Goal: Information Seeking & Learning: Find specific fact

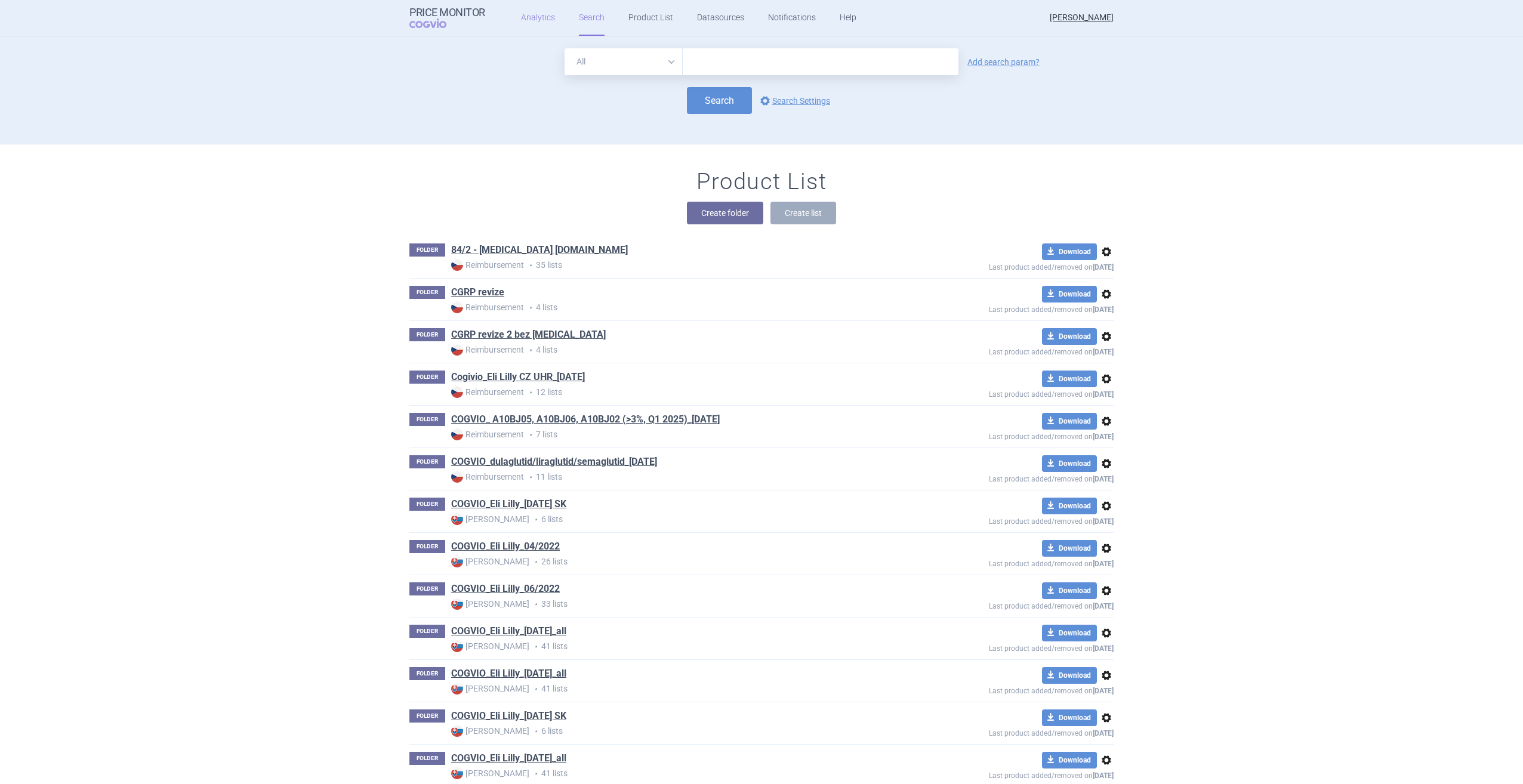
click at [528, 24] on link "Analytics" at bounding box center [538, 18] width 34 height 36
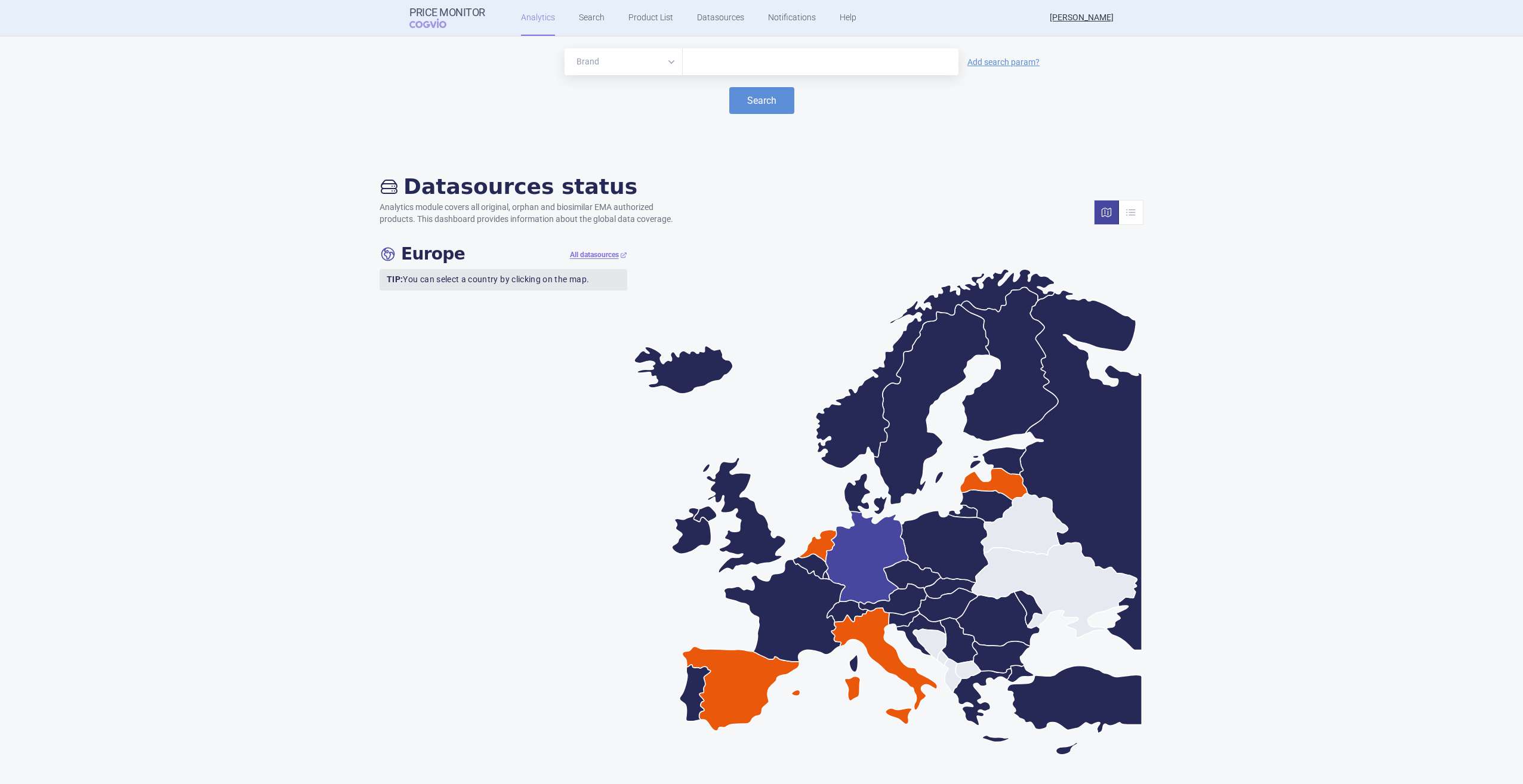
click at [870, 562] on icon at bounding box center [866, 558] width 82 height 93
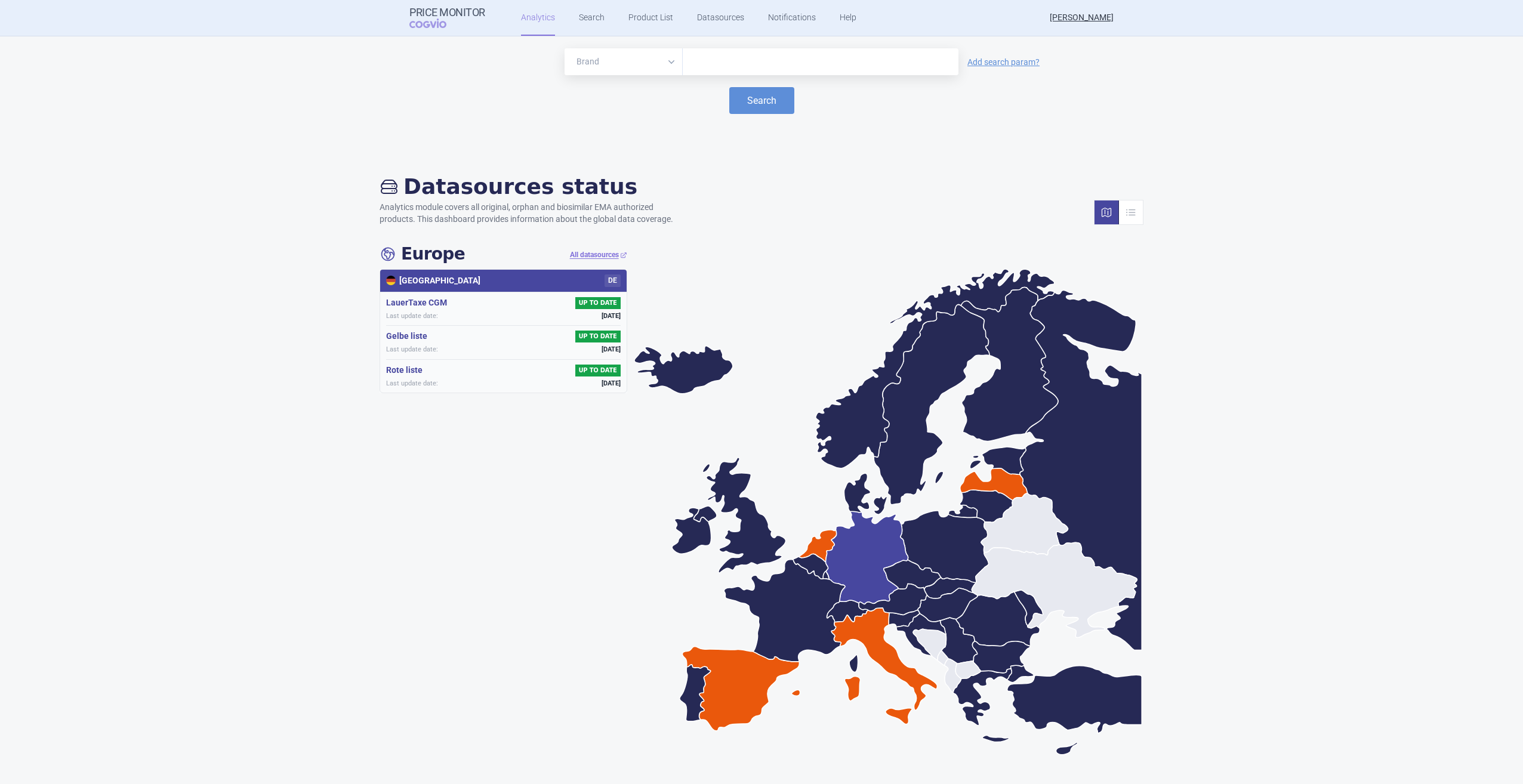
click at [1117, 214] on link at bounding box center [1107, 212] width 24 height 24
click at [1130, 215] on link at bounding box center [1130, 212] width 24 height 24
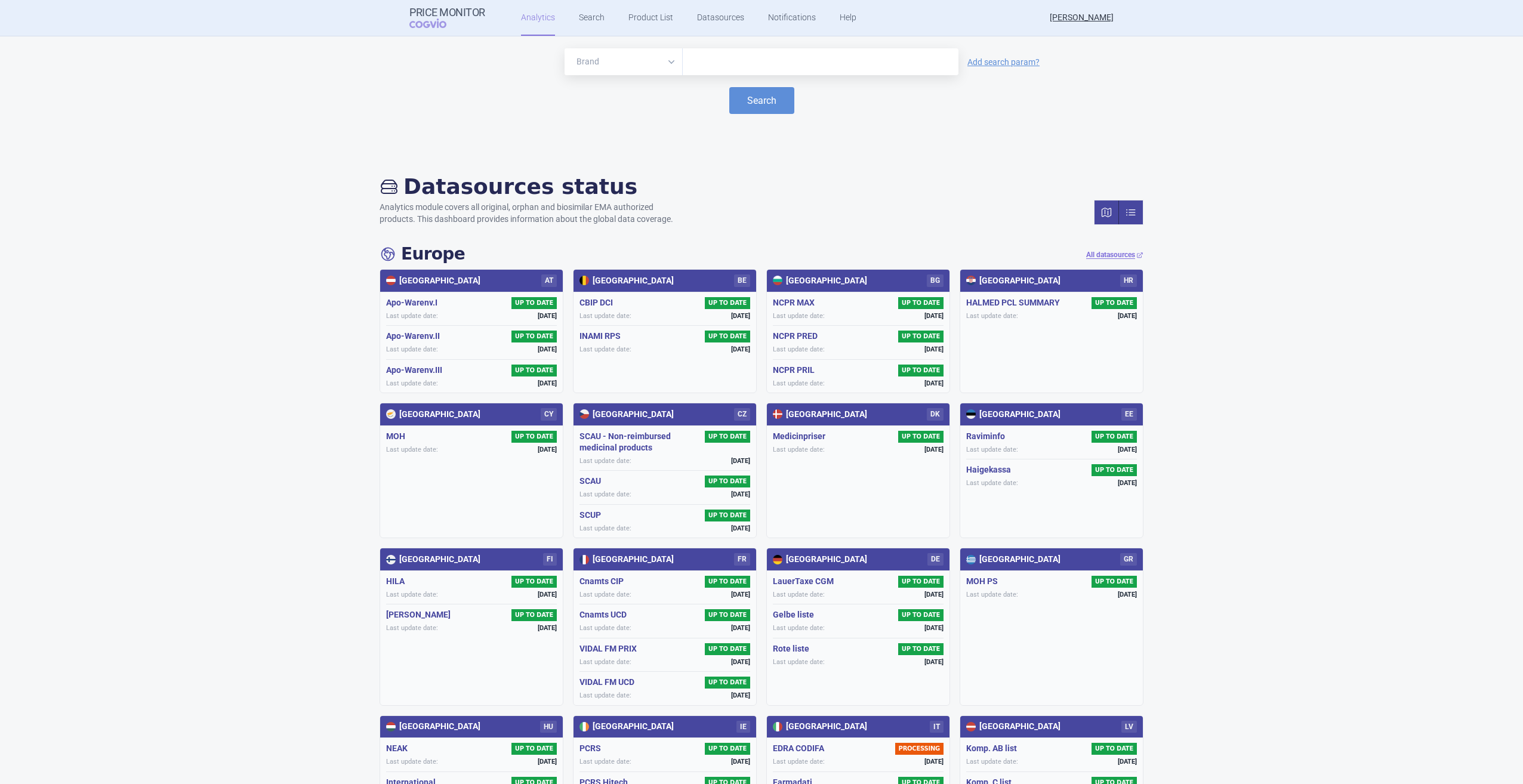
click at [1097, 216] on link at bounding box center [1107, 212] width 24 height 24
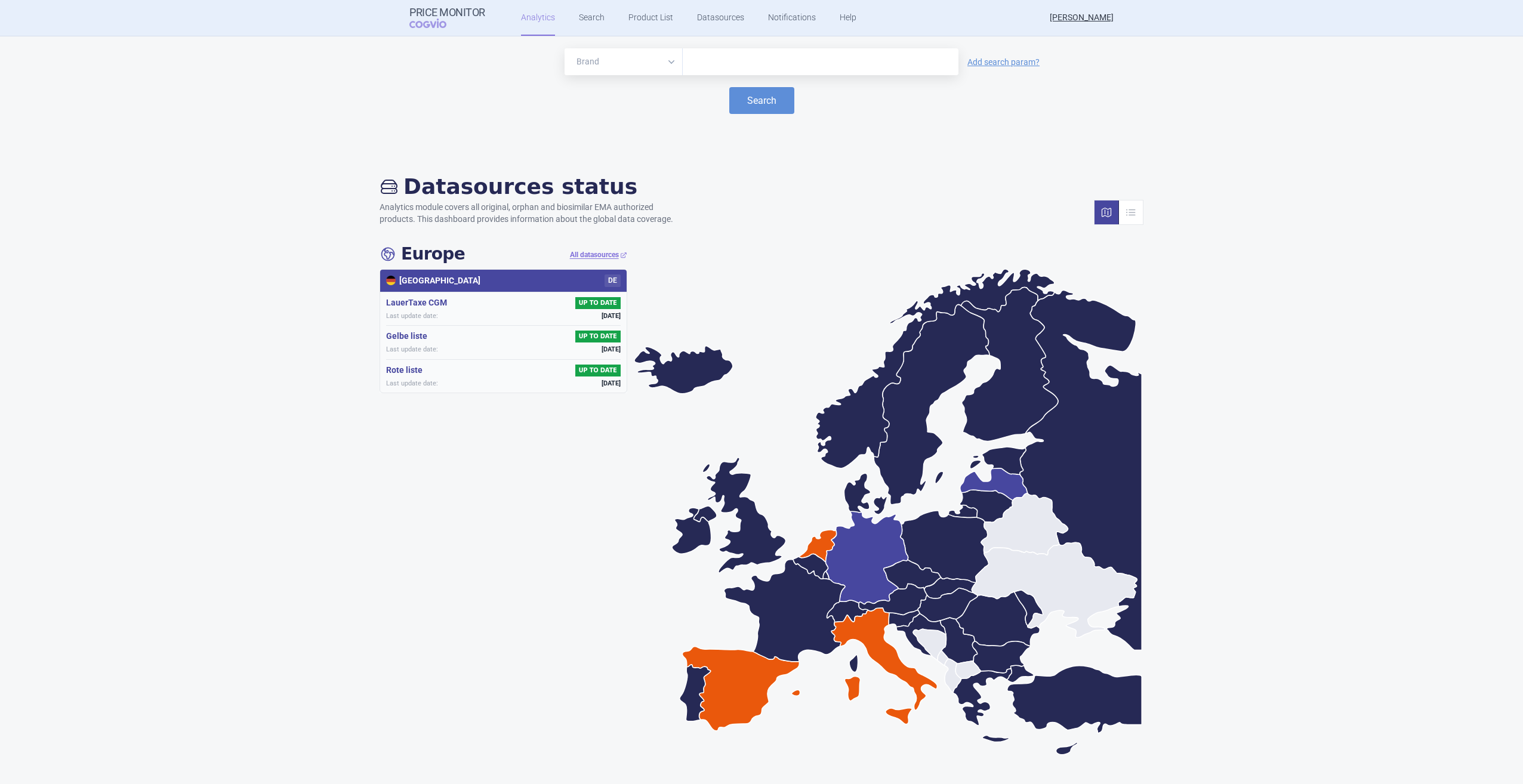
click at [1000, 477] on icon at bounding box center [994, 484] width 68 height 32
click at [1002, 620] on icon at bounding box center [997, 619] width 84 height 54
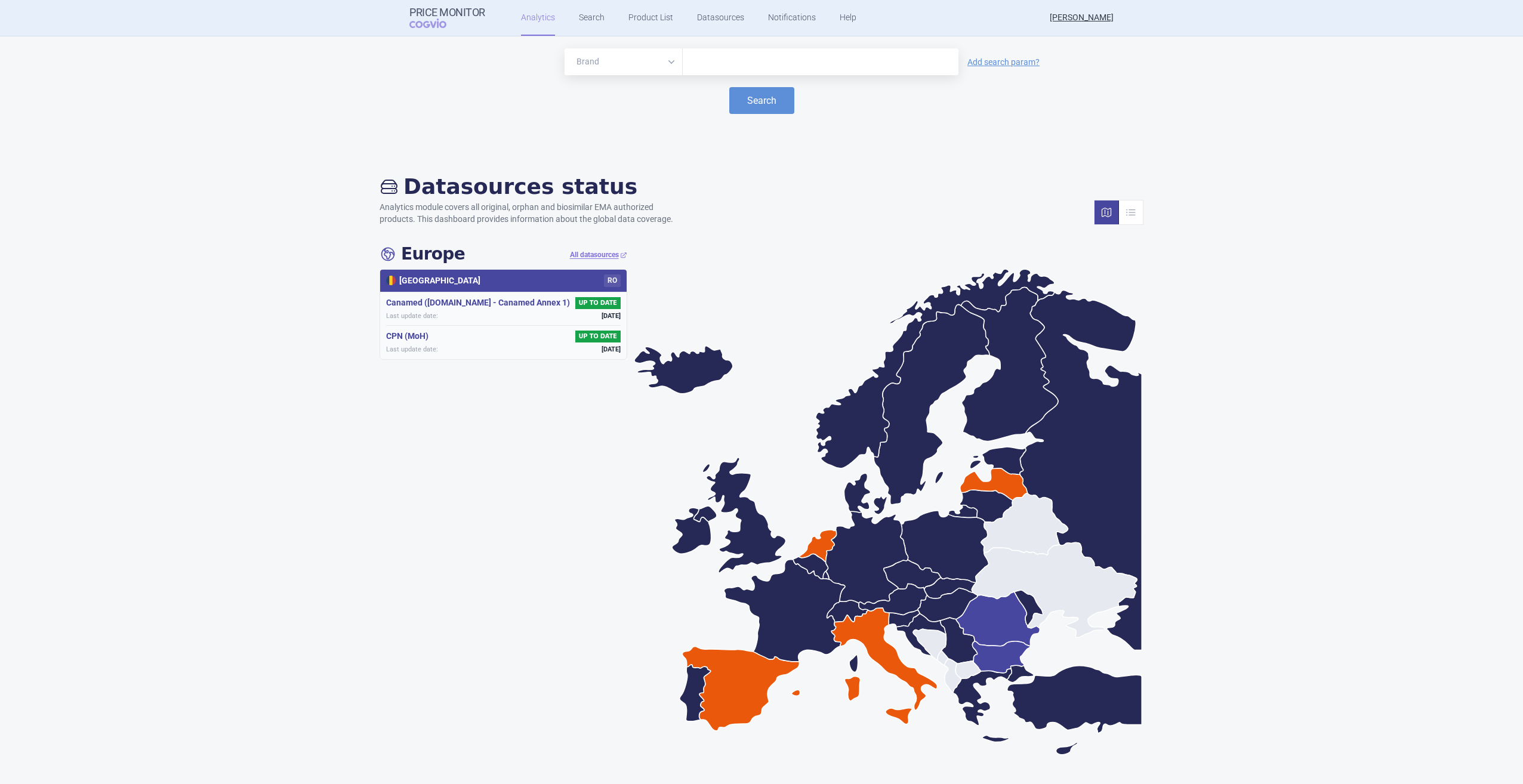
click at [994, 663] on icon at bounding box center [1000, 657] width 58 height 32
click at [783, 64] on input "text" at bounding box center [821, 62] width 264 height 15
type input "mounjaro"
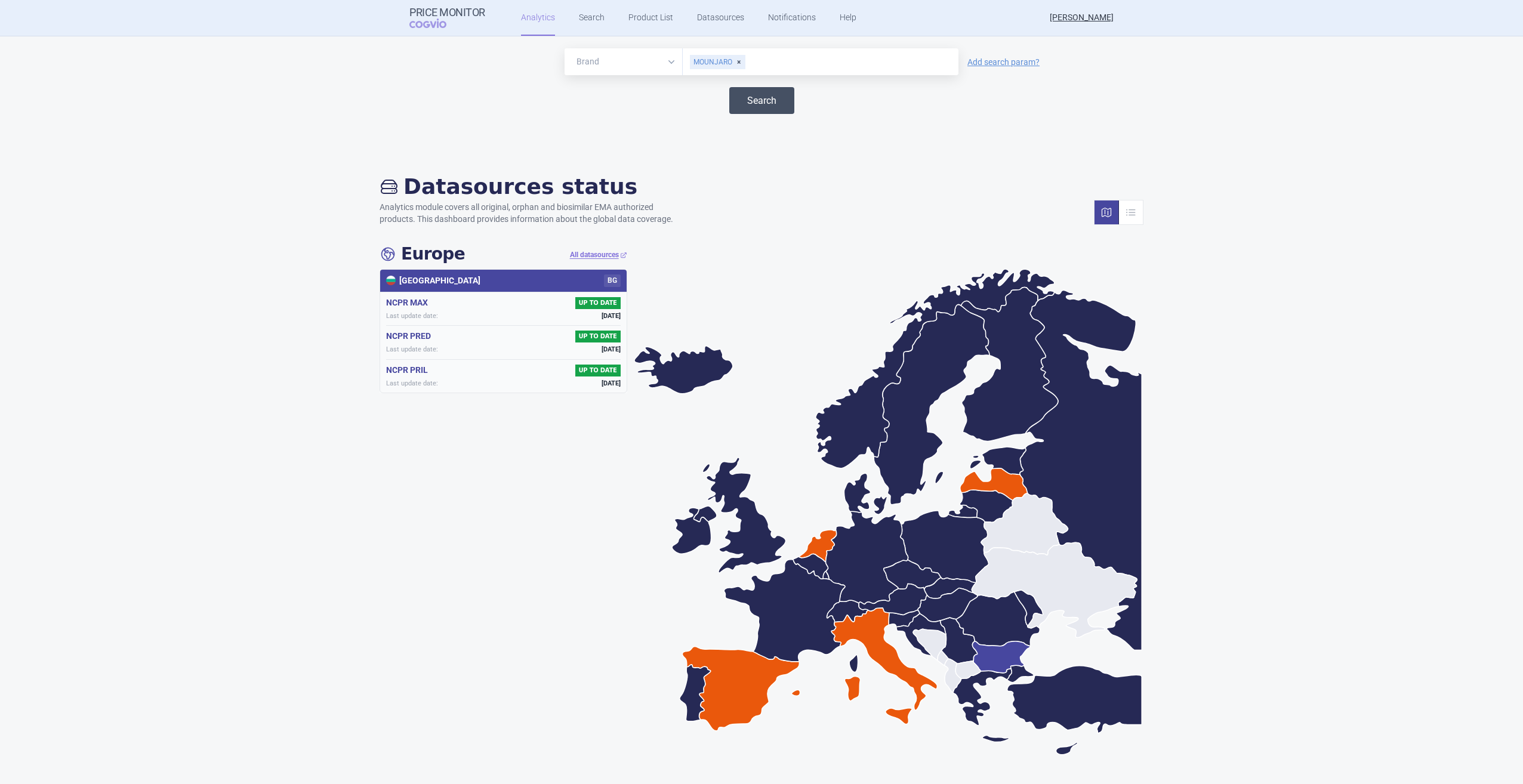
click at [763, 104] on button "Search" at bounding box center [762, 101] width 65 height 27
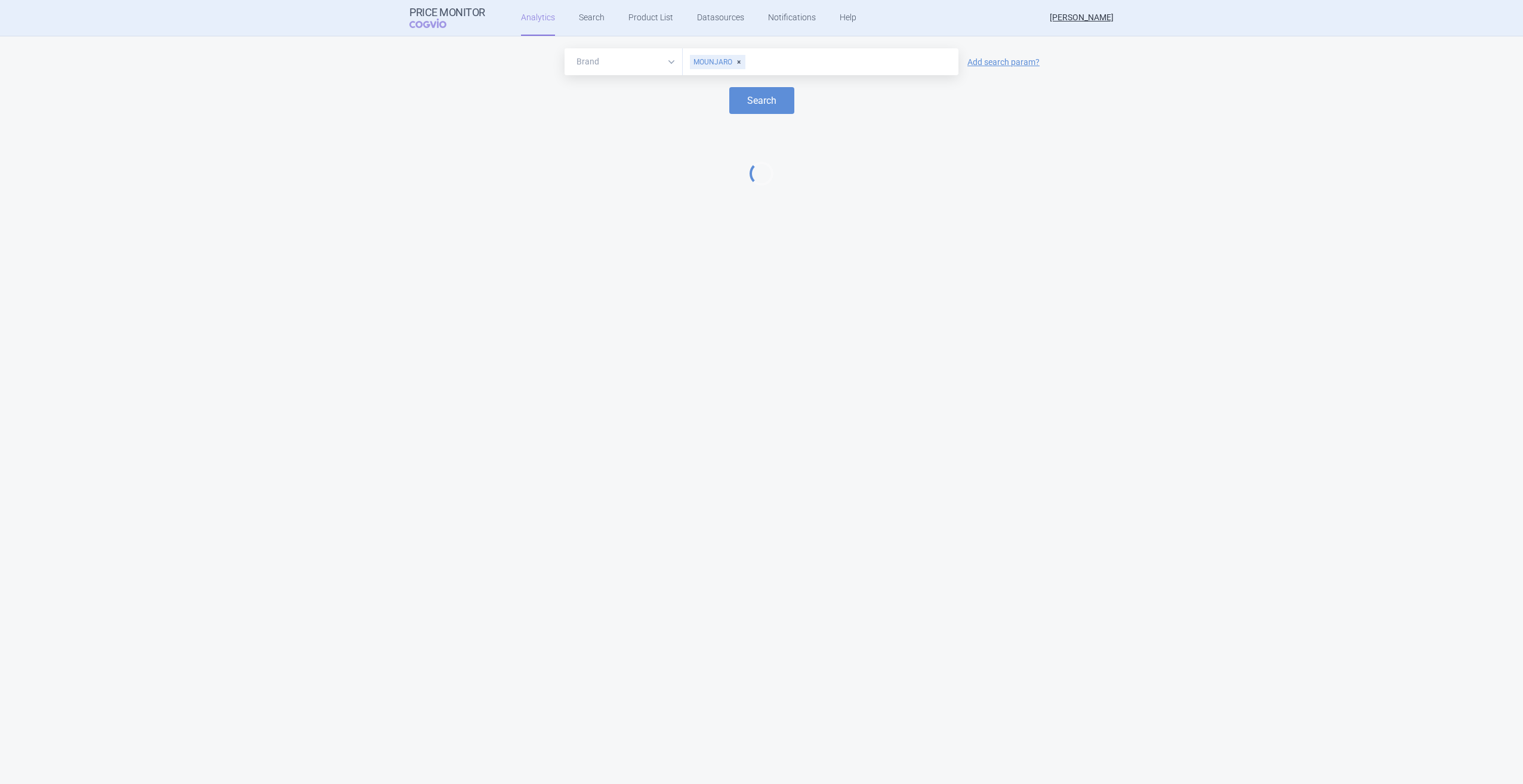
select select "EUR"
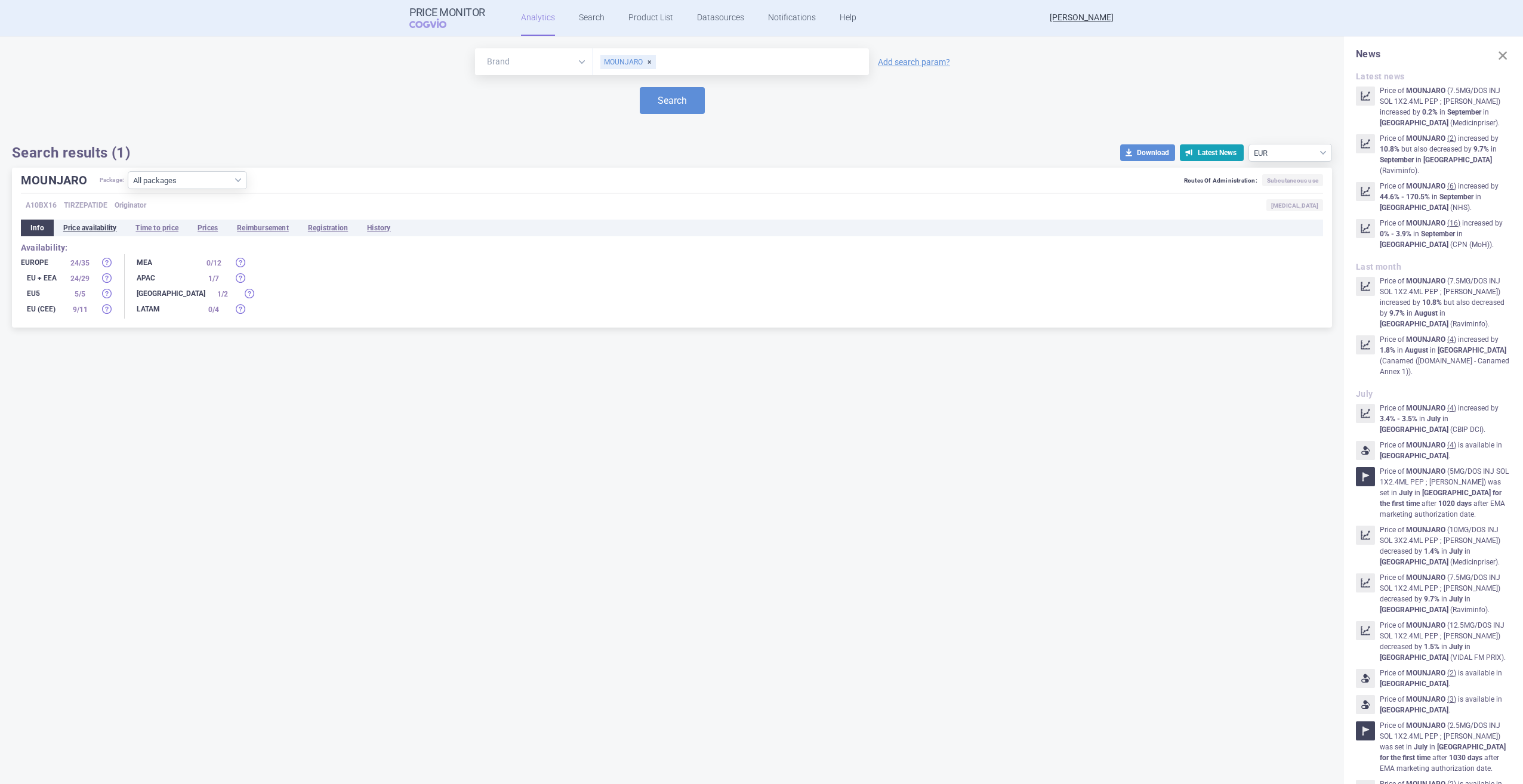
click at [70, 226] on li "Price availability" at bounding box center [90, 227] width 73 height 16
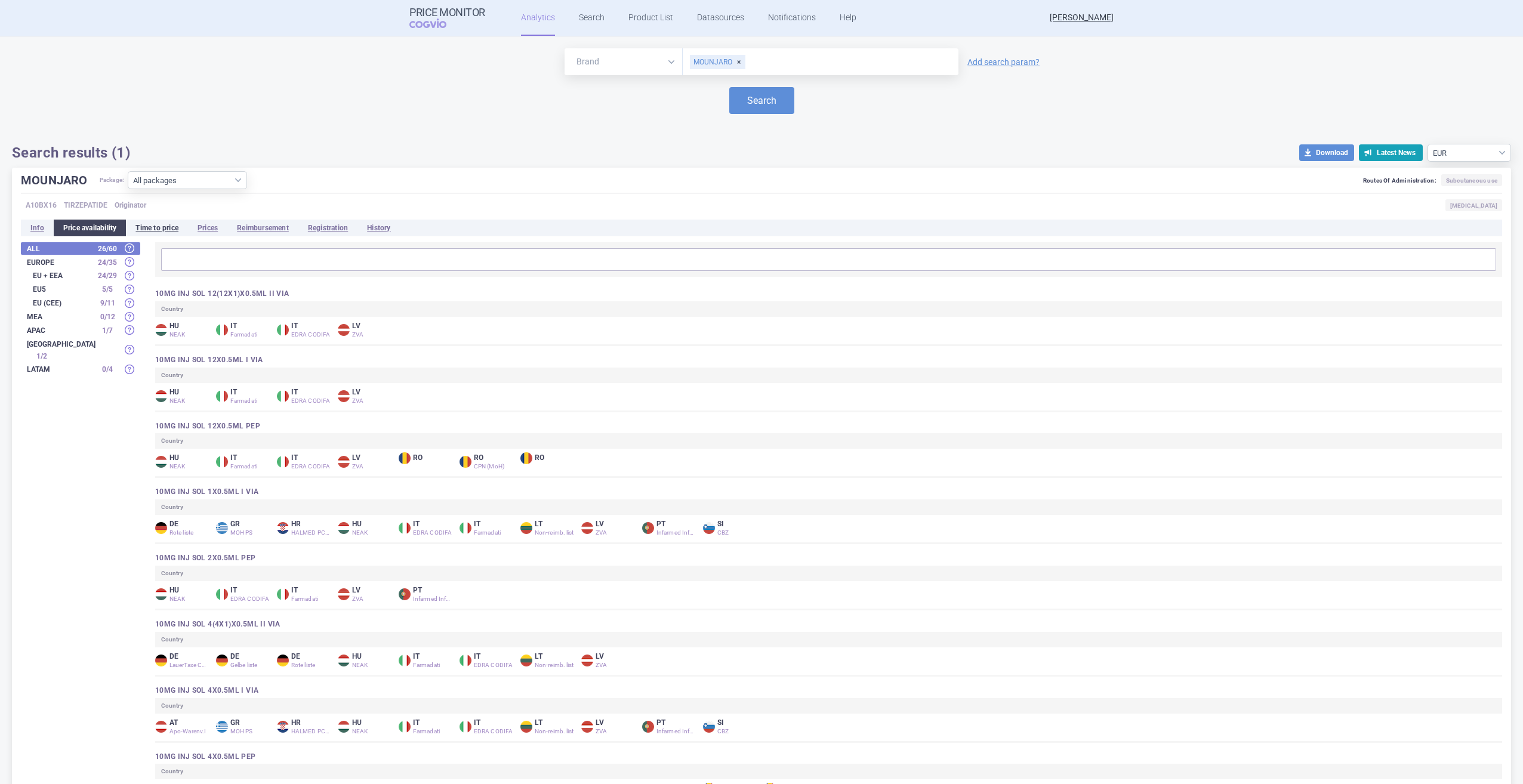
click at [152, 228] on li "Time to price" at bounding box center [157, 227] width 62 height 16
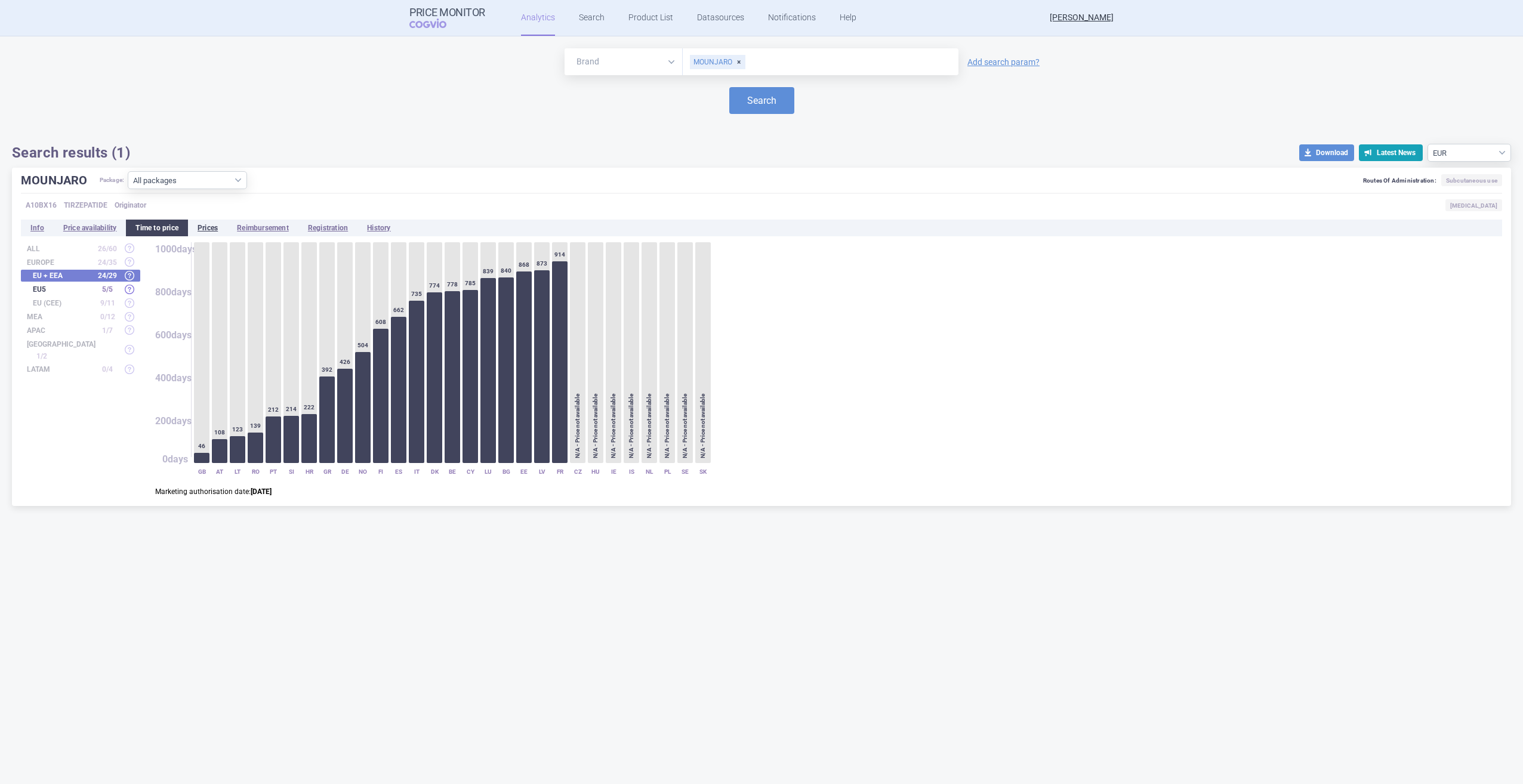
click at [206, 226] on li "Prices" at bounding box center [207, 227] width 40 height 16
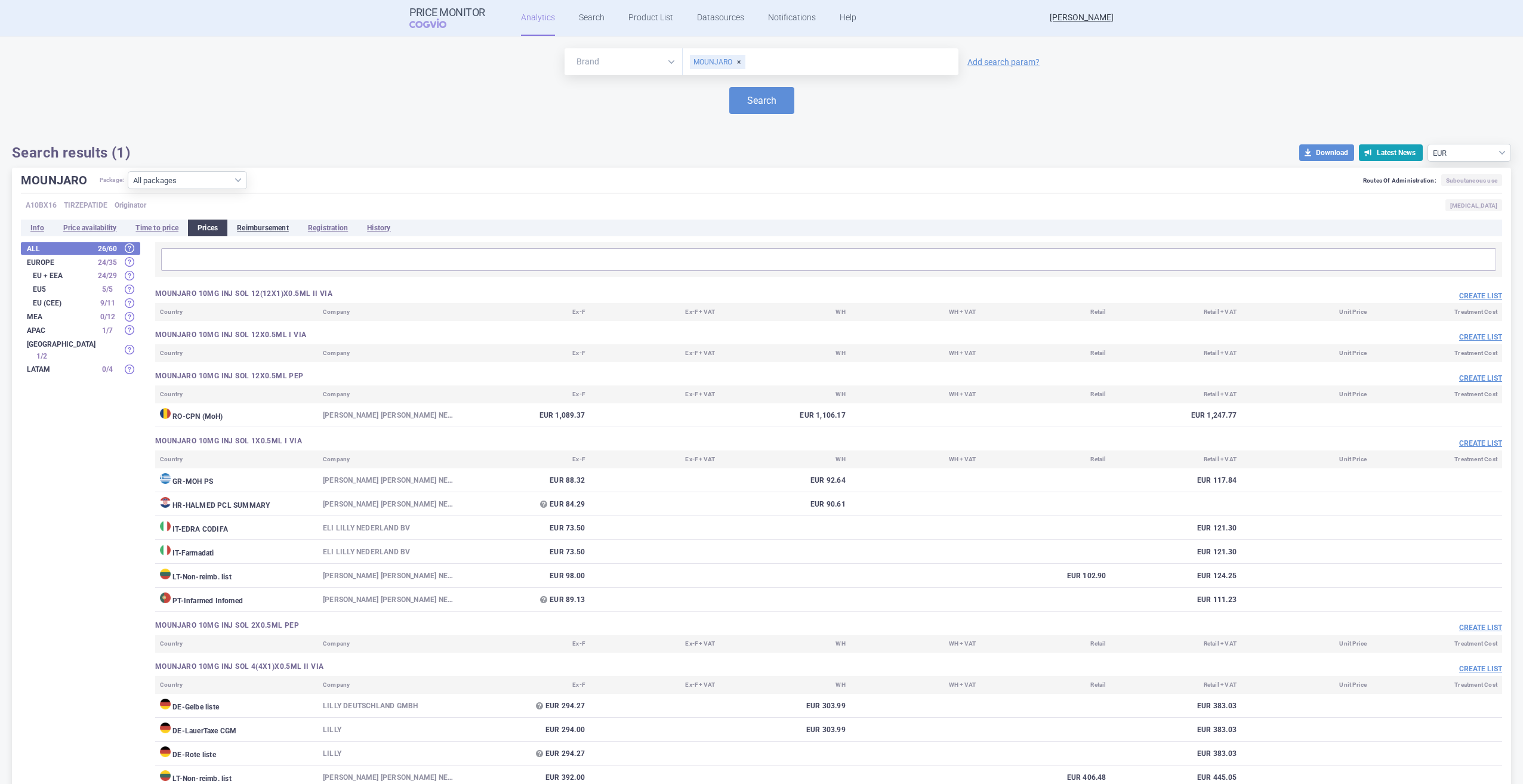
click at [282, 228] on li "Reimbursement" at bounding box center [263, 227] width 71 height 16
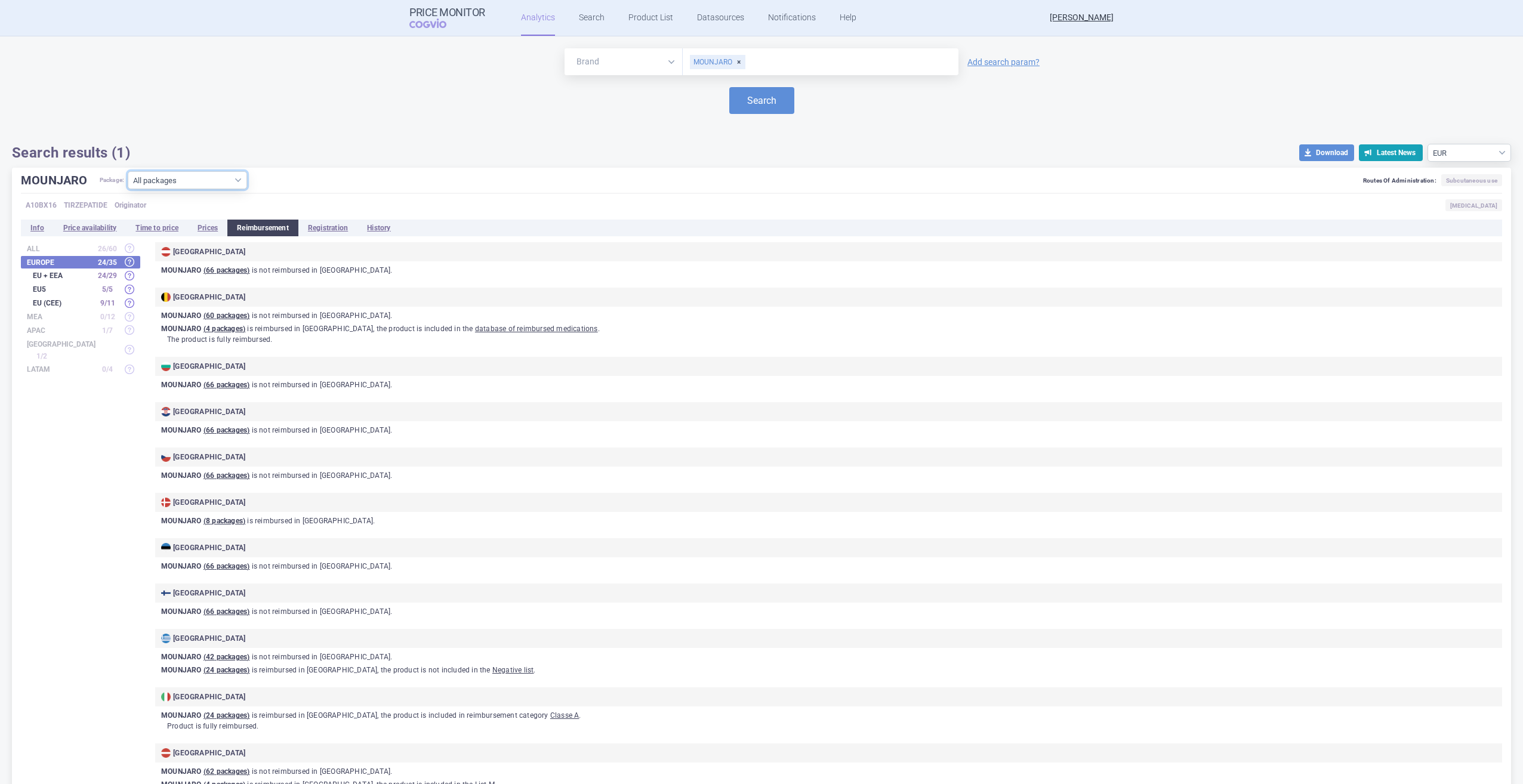
click at [236, 180] on select "All packages 10MG INJ SOL 12(12X1)X0.5ML II VIA ( 0 ) 10MG INJ SOL 12X0.5ML I V…" at bounding box center [187, 180] width 119 height 18
click at [333, 157] on div "Search results (1) download Download Latest News Source currency EUR USD" at bounding box center [762, 152] width 1499 height 18
click at [333, 229] on li "Registration" at bounding box center [327, 227] width 59 height 16
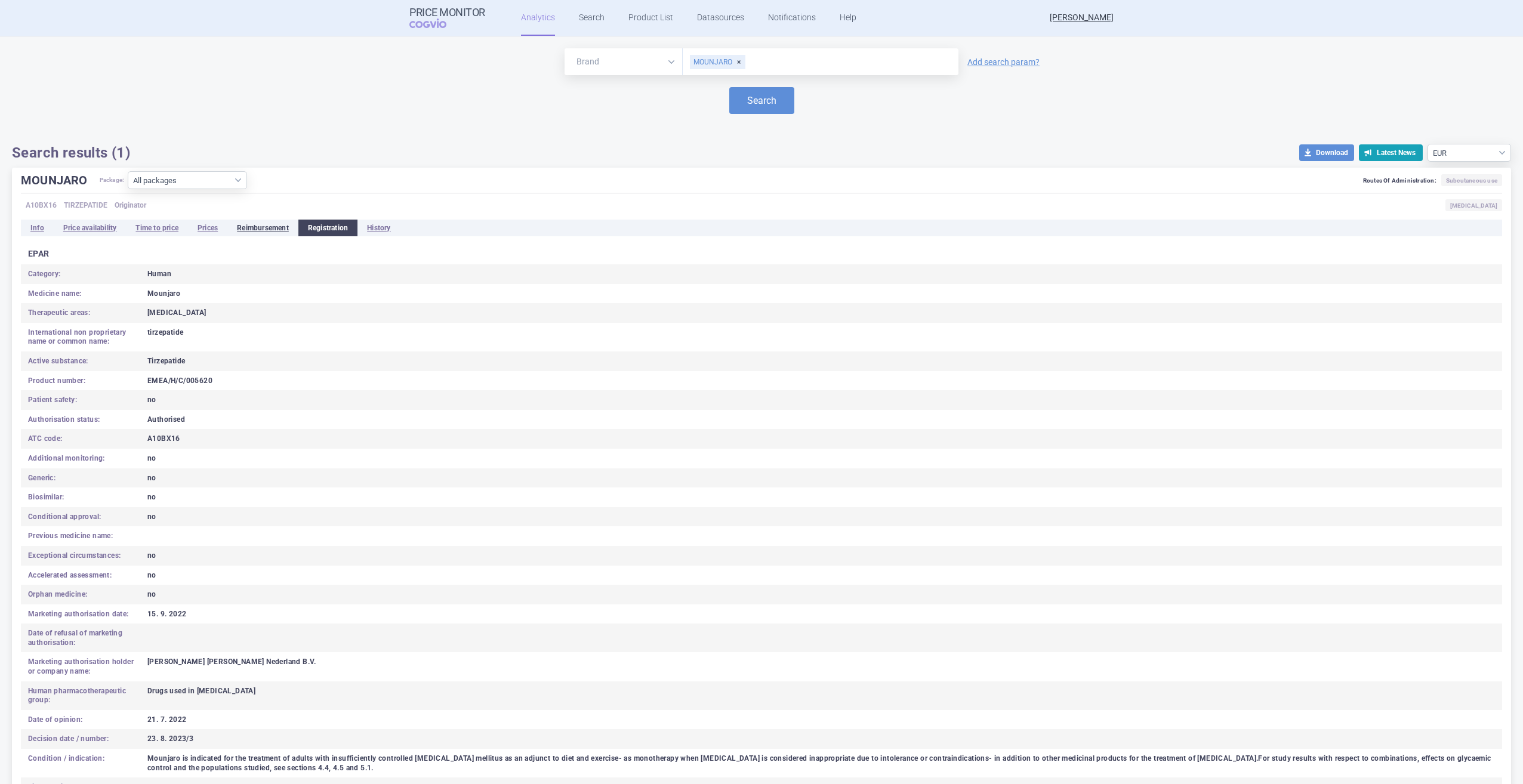
click at [270, 232] on li "Reimbursement" at bounding box center [263, 227] width 71 height 16
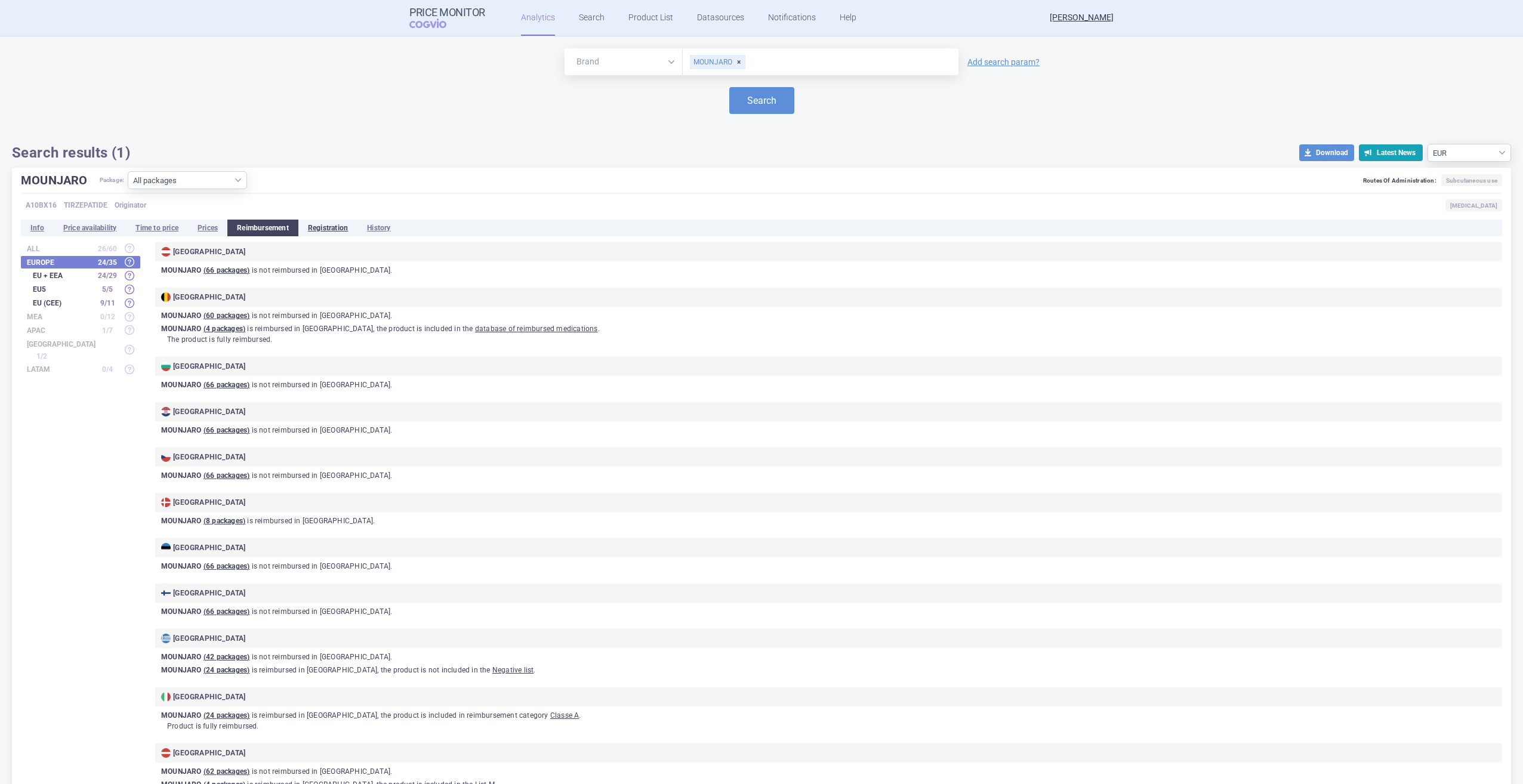
click at [340, 225] on li "Registration" at bounding box center [327, 227] width 59 height 16
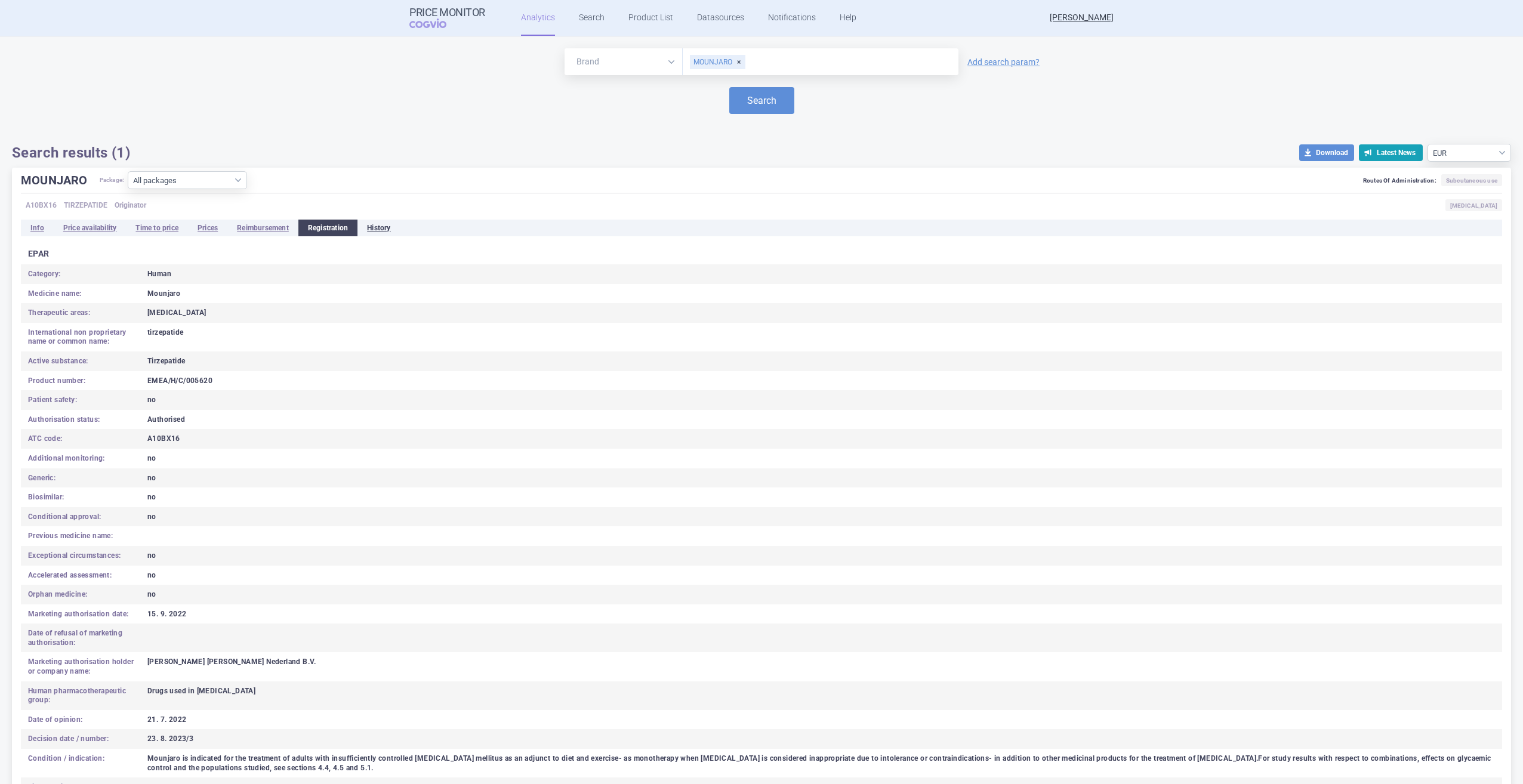
click at [380, 225] on li "History" at bounding box center [378, 227] width 42 height 16
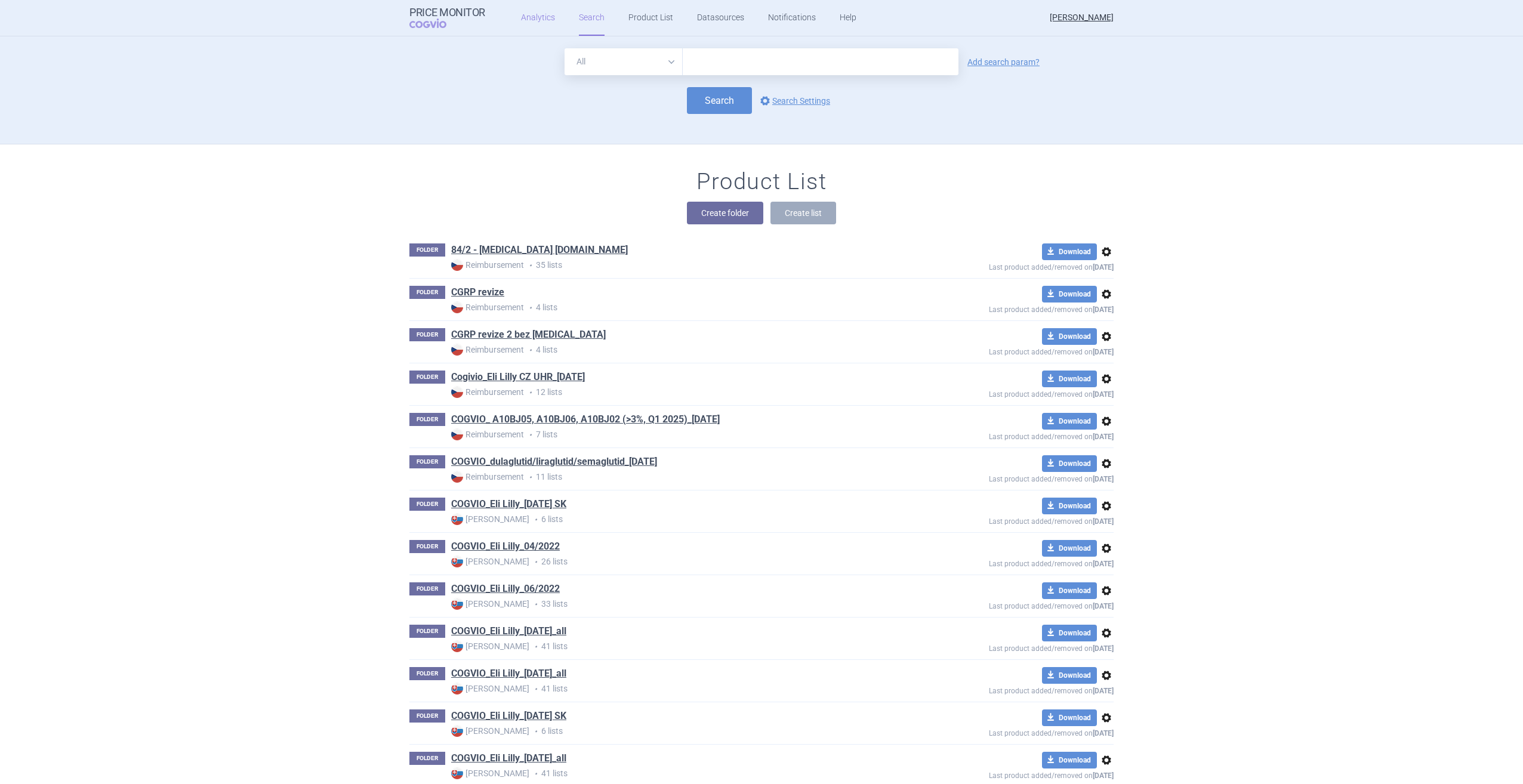
click at [523, 20] on link "Analytics" at bounding box center [538, 18] width 34 height 36
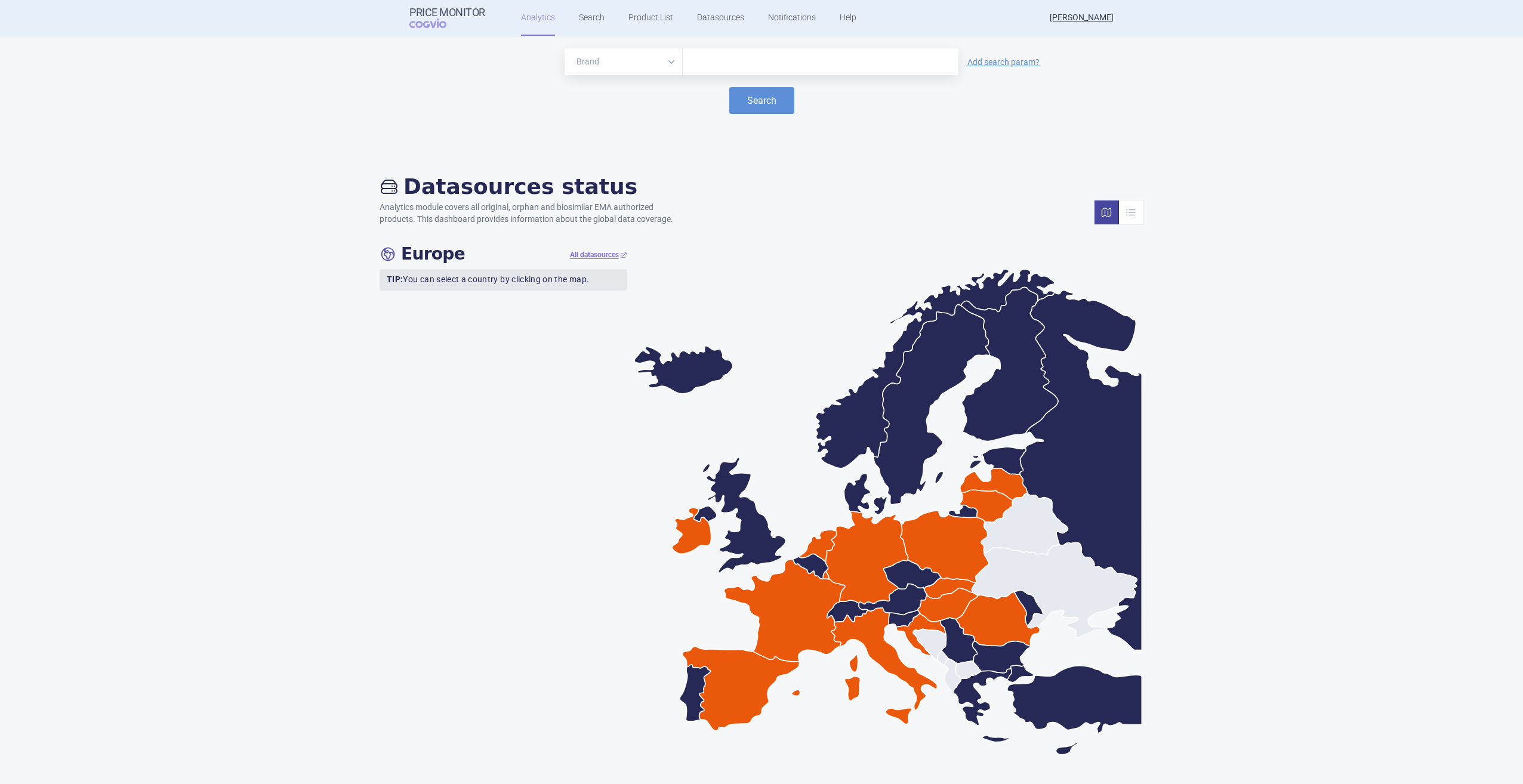
click at [830, 67] on input "text" at bounding box center [821, 62] width 264 height 15
type input "mounjaro"
click at [768, 100] on button "Search" at bounding box center [762, 101] width 65 height 27
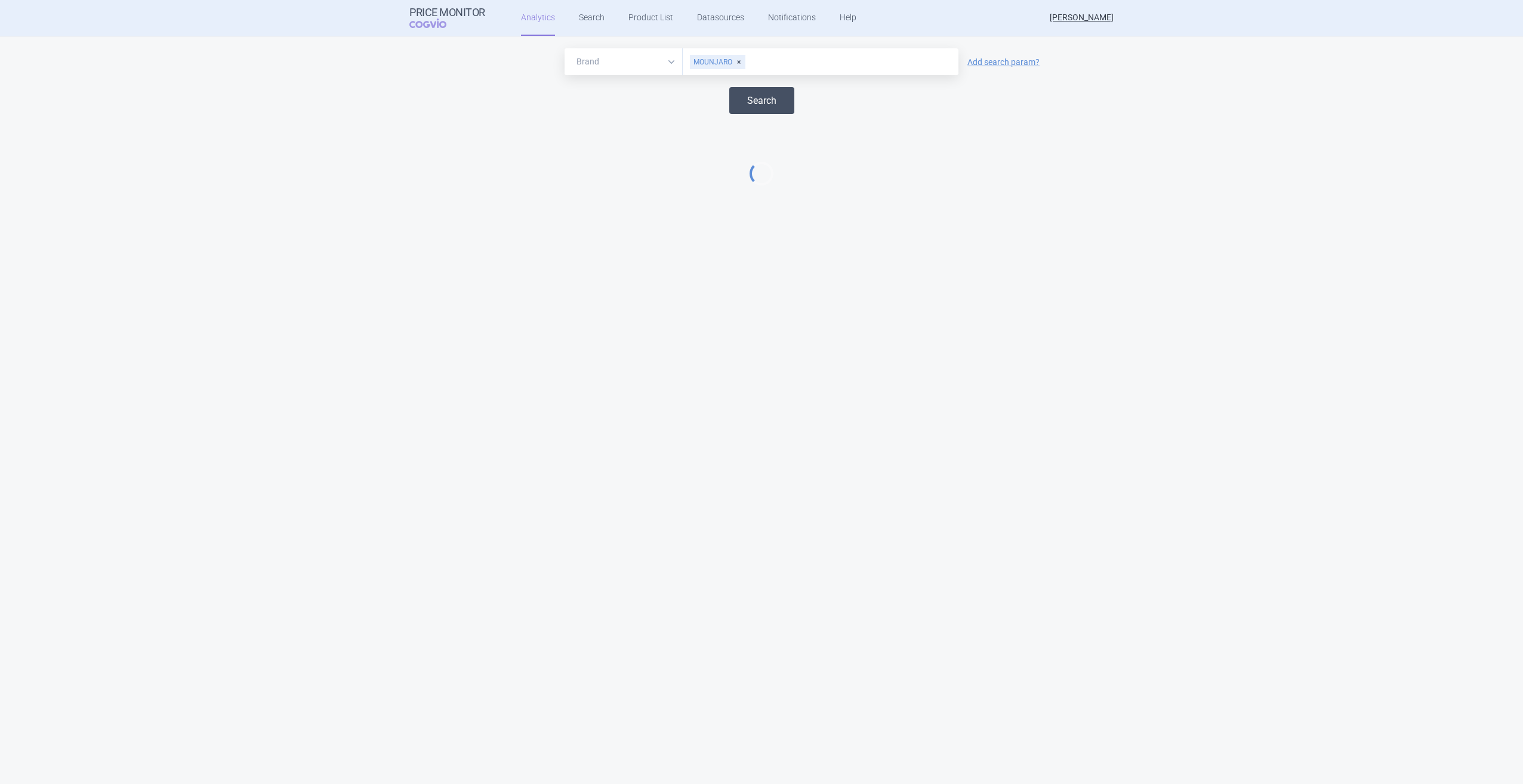
select select "EUR"
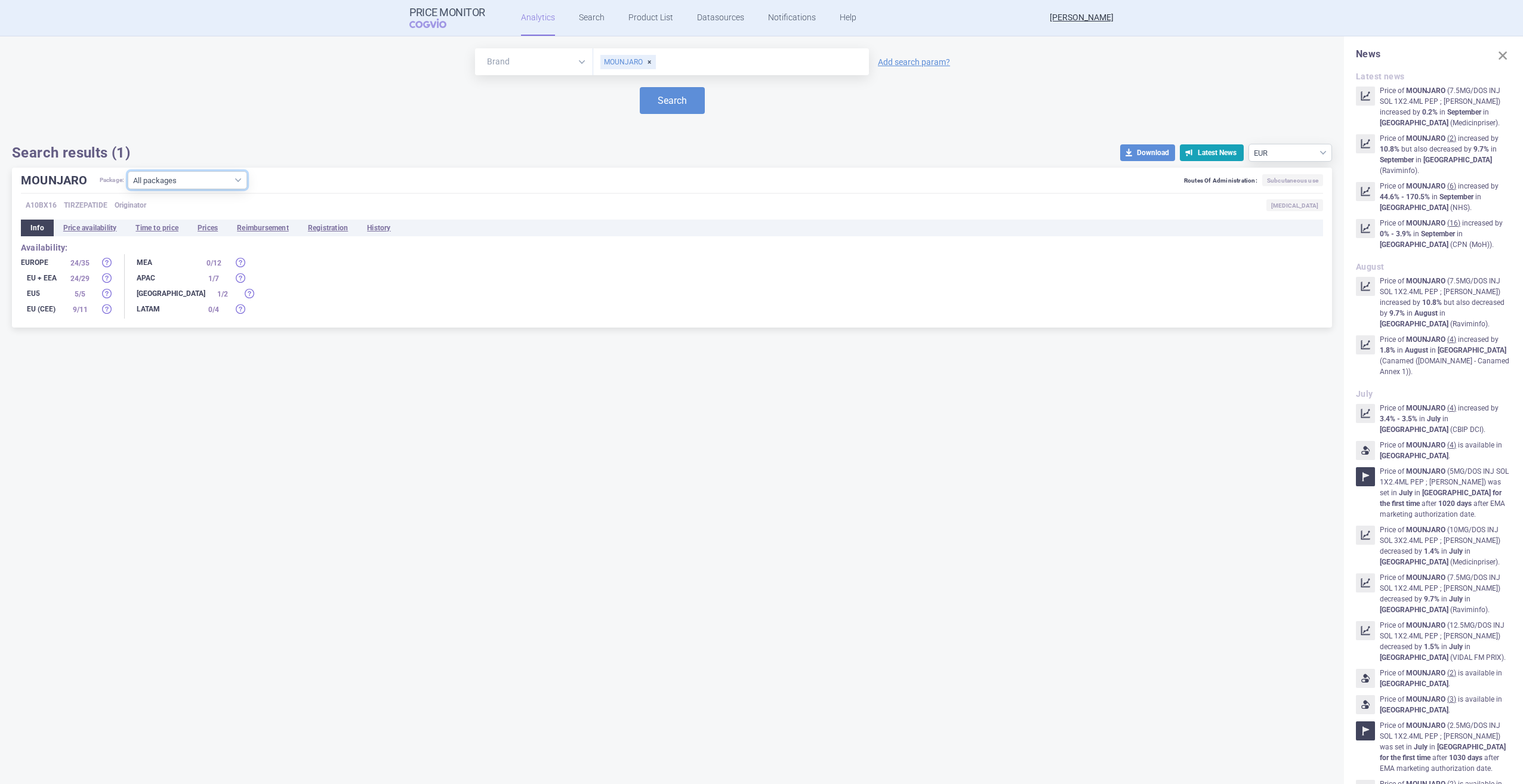
click at [230, 178] on select "All packages 10MG INJ SOL 12(12X1)X0.5ML II VIA ( 0 ) 10MG INJ SOL 12X0.5ML I V…" at bounding box center [187, 180] width 119 height 18
select select "d791c1f3-b514-4393-b51f-01e641b8ec7c"
click at [128, 189] on select "All packages 10MG INJ SOL 12(12X1)X0.5ML II VIA ( 0 ) 10MG INJ SOL 12X0.5ML I V…" at bounding box center [187, 180] width 119 height 18
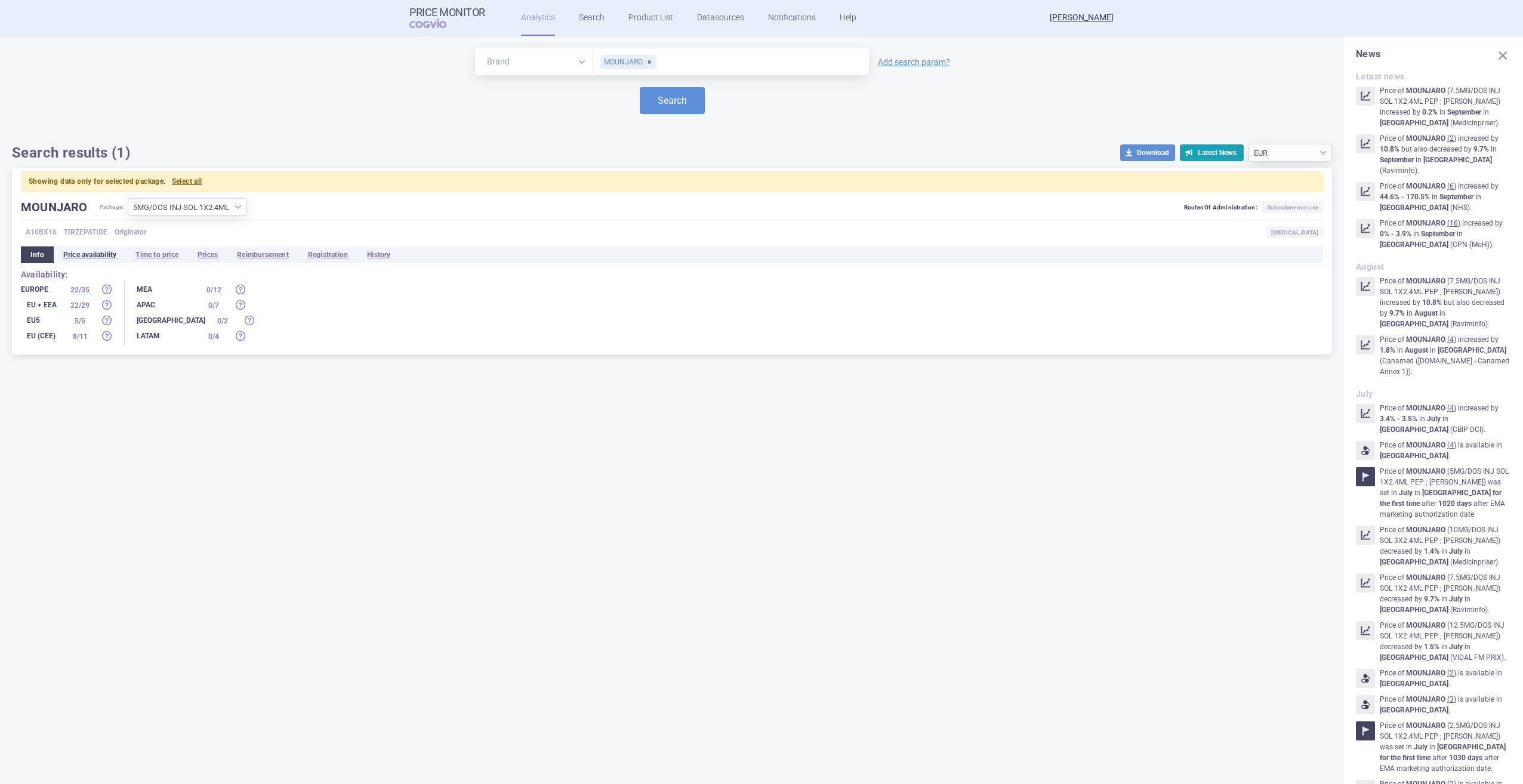
click at [87, 258] on li "Price availability" at bounding box center [90, 254] width 73 height 16
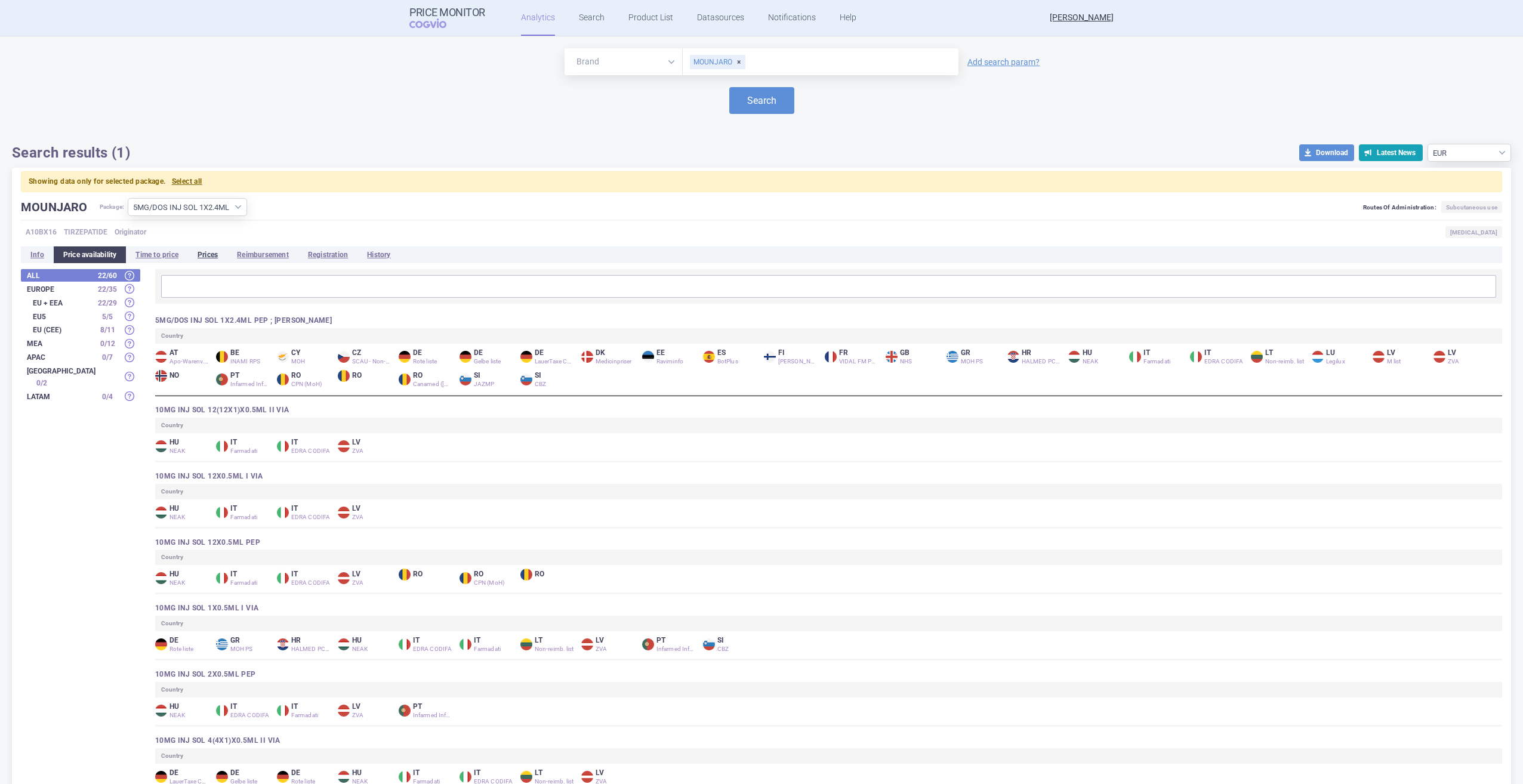
click at [199, 255] on li "Prices" at bounding box center [207, 254] width 40 height 16
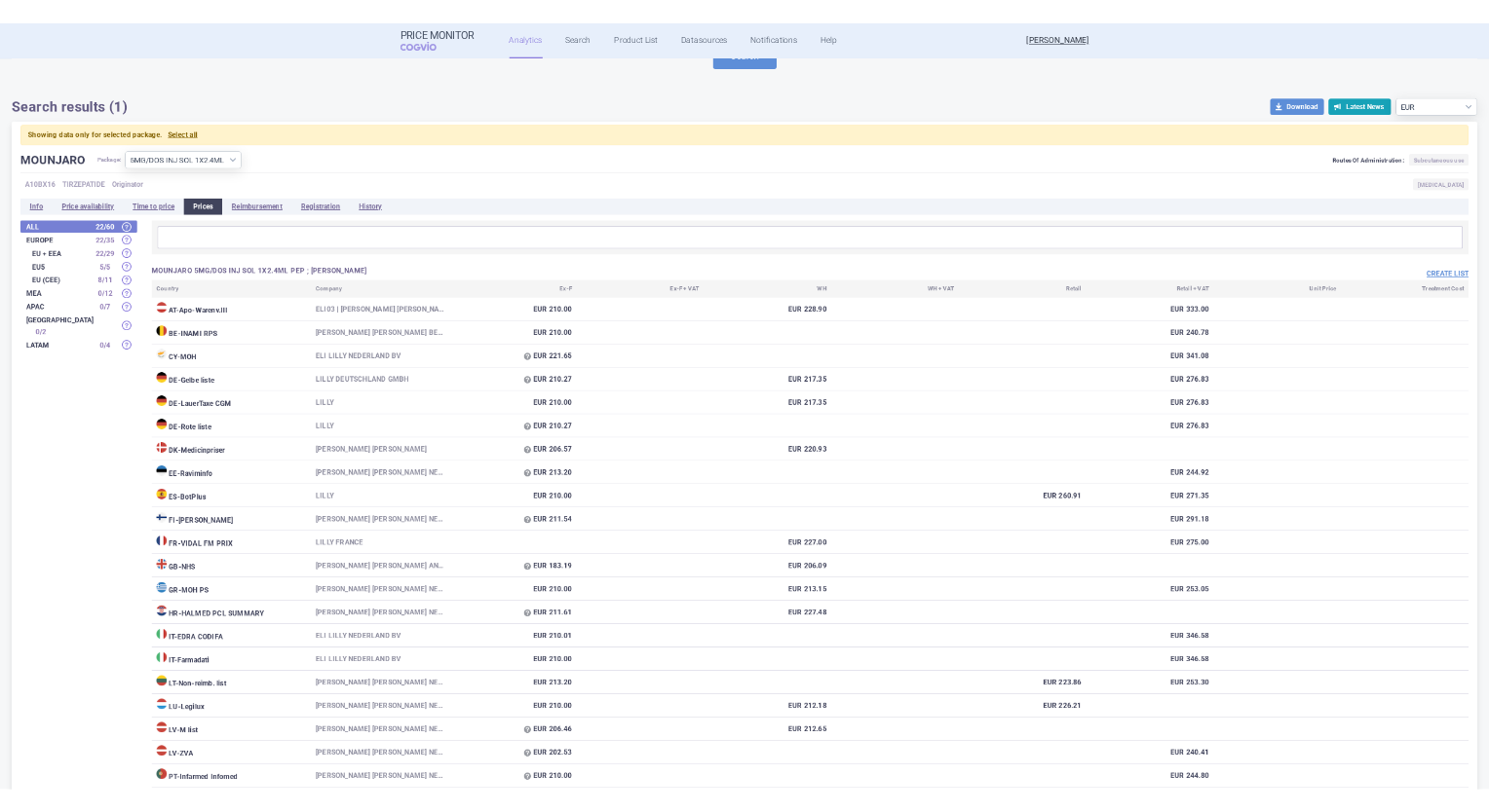
scroll to position [293, 0]
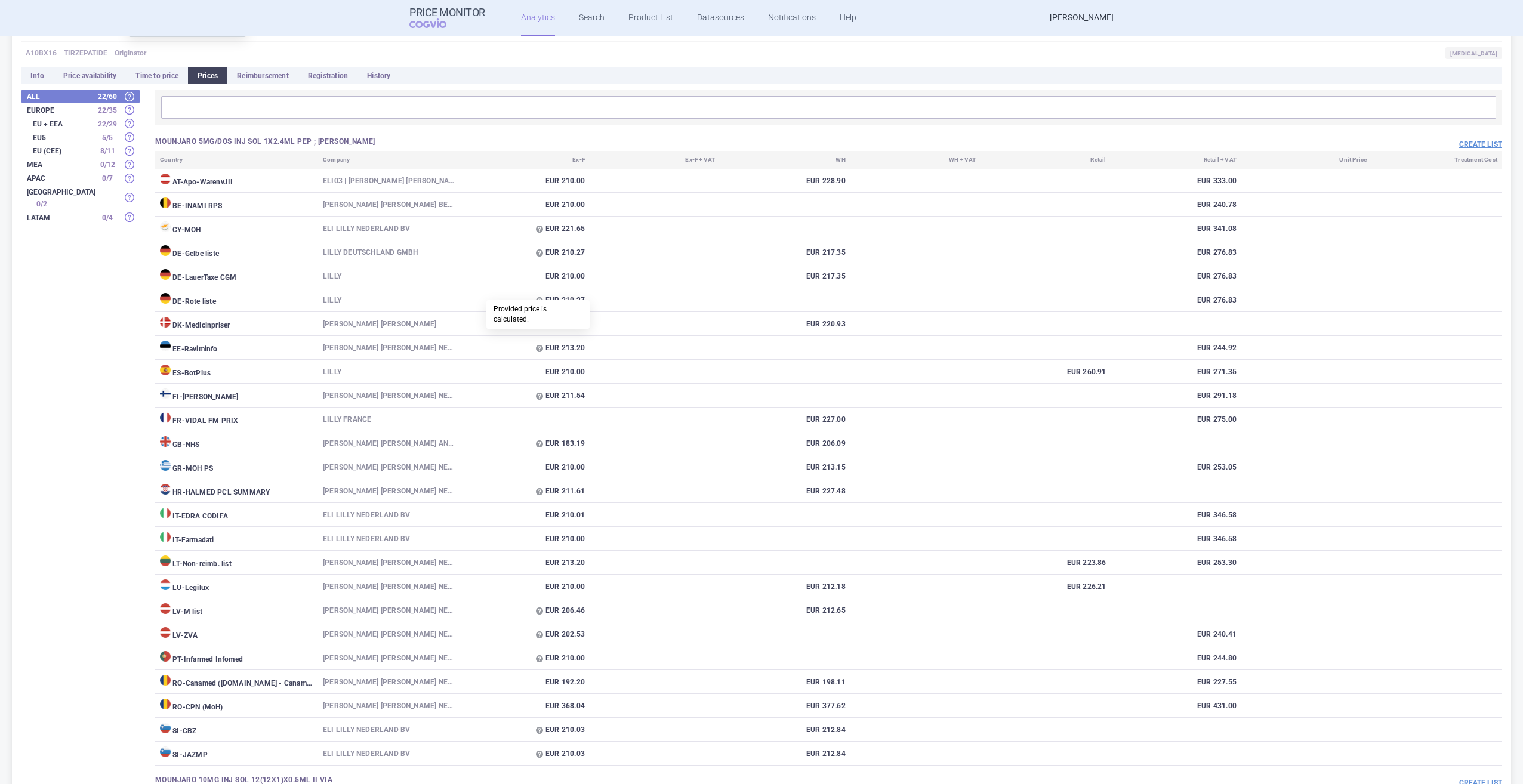
click at [537, 324] on span at bounding box center [538, 324] width 10 height 10
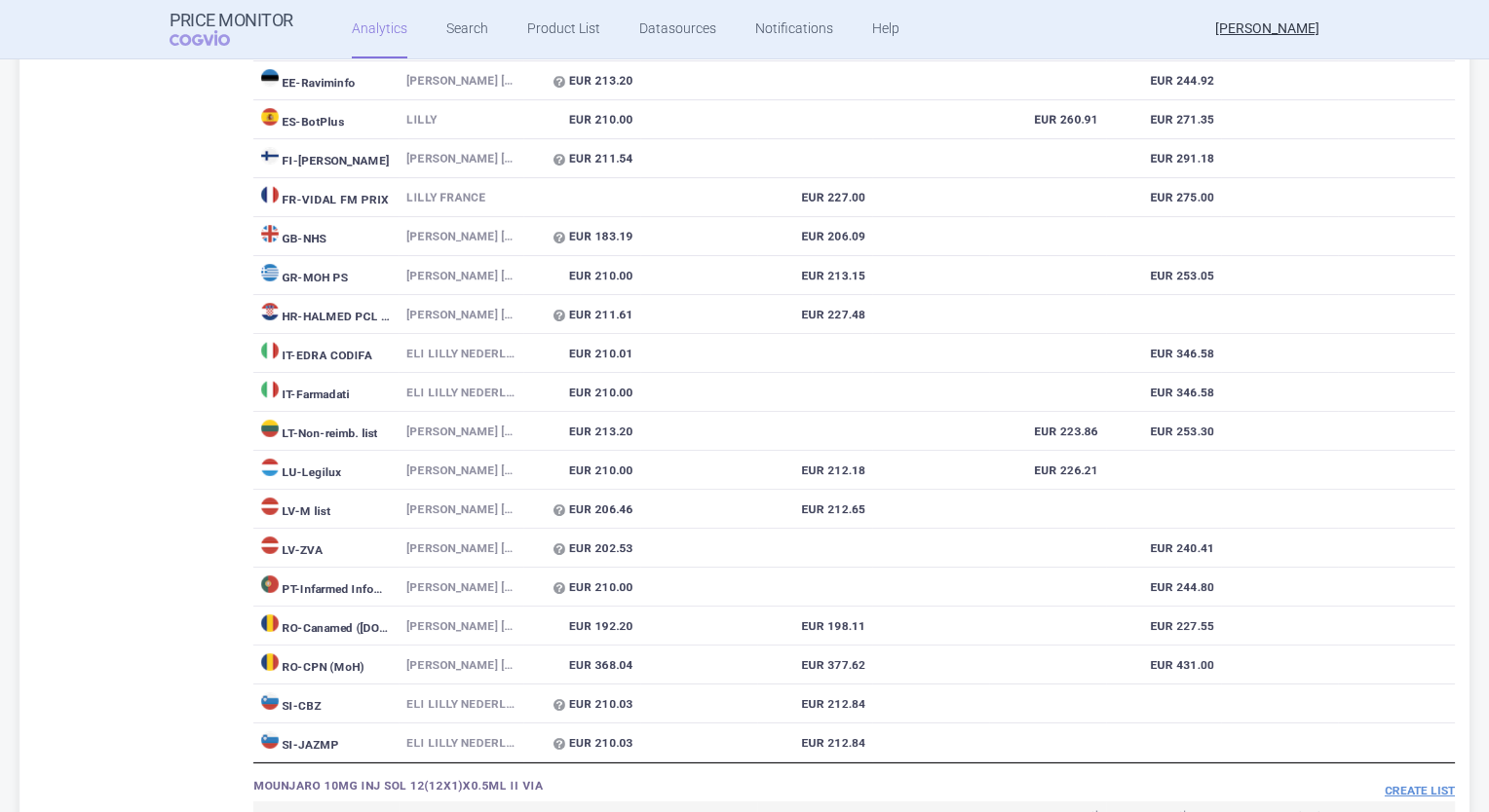
scroll to position [390, 0]
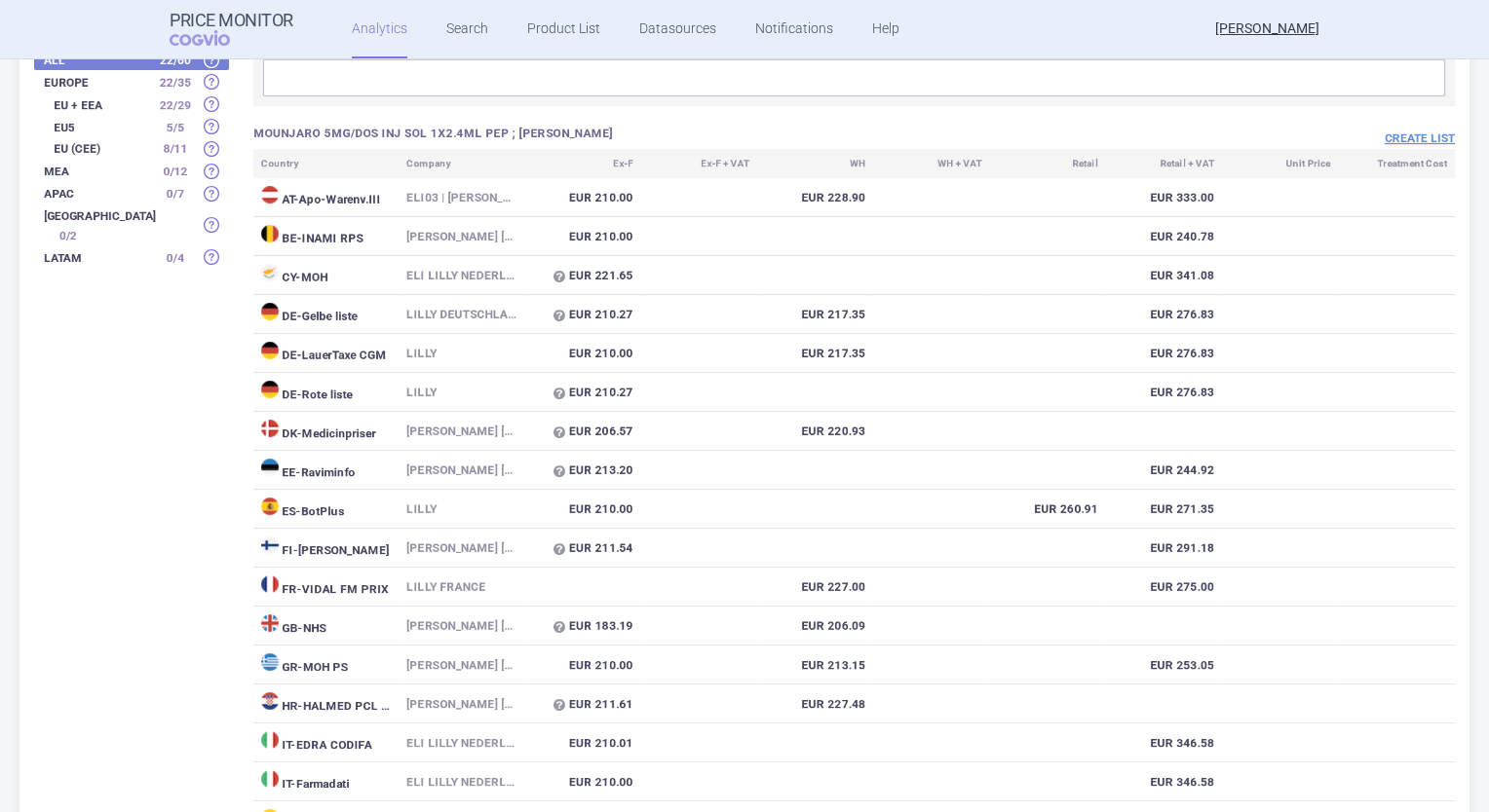
click at [351, 423] on td "DK - Medicinpriser" at bounding box center [325, 431] width 145 height 39
click at [257, 428] on td "DK - Medicinpriser" at bounding box center [325, 431] width 145 height 39
click at [293, 432] on td "DK - Medicinpriser" at bounding box center [325, 431] width 145 height 39
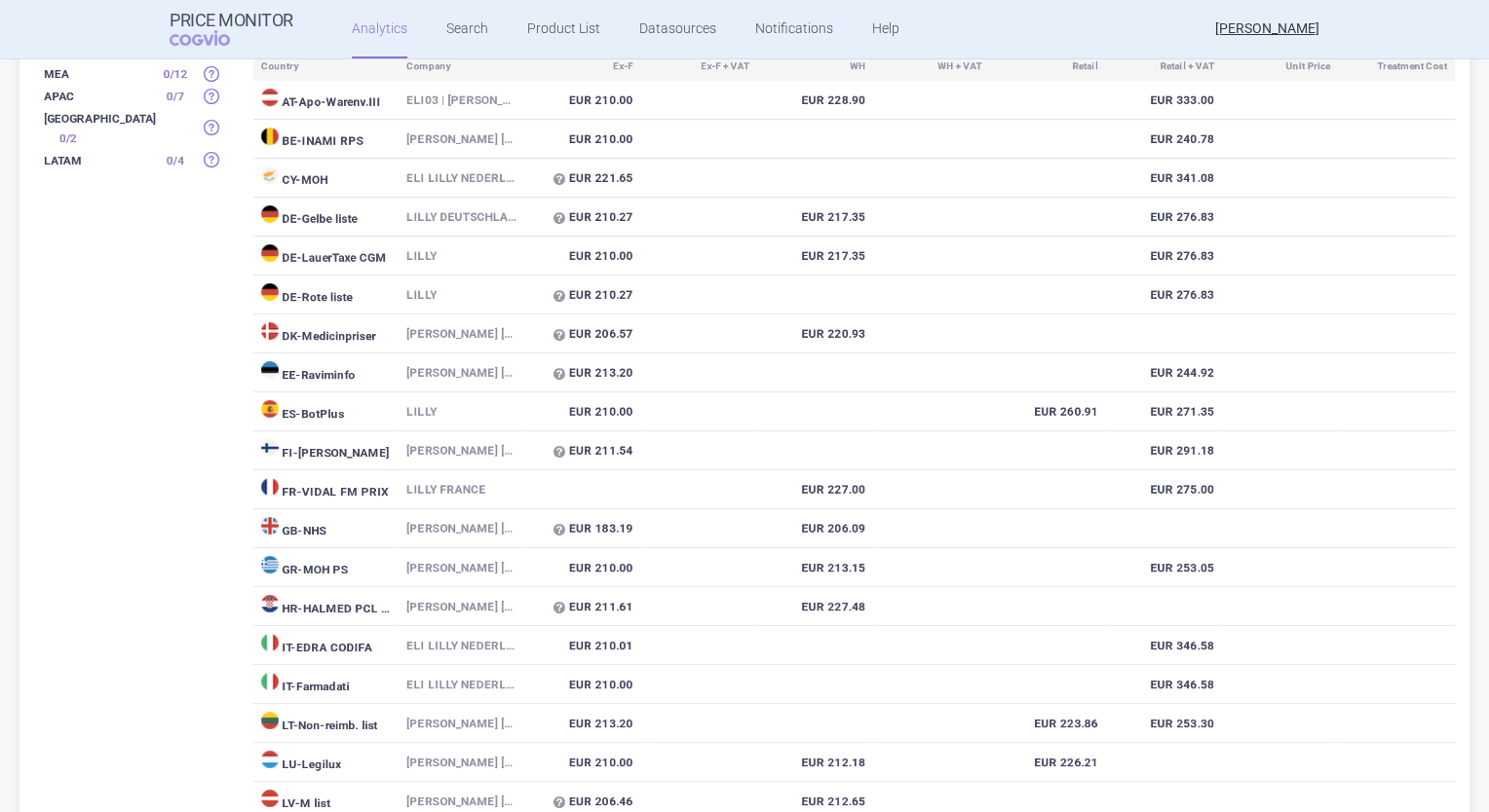
scroll to position [584, 0]
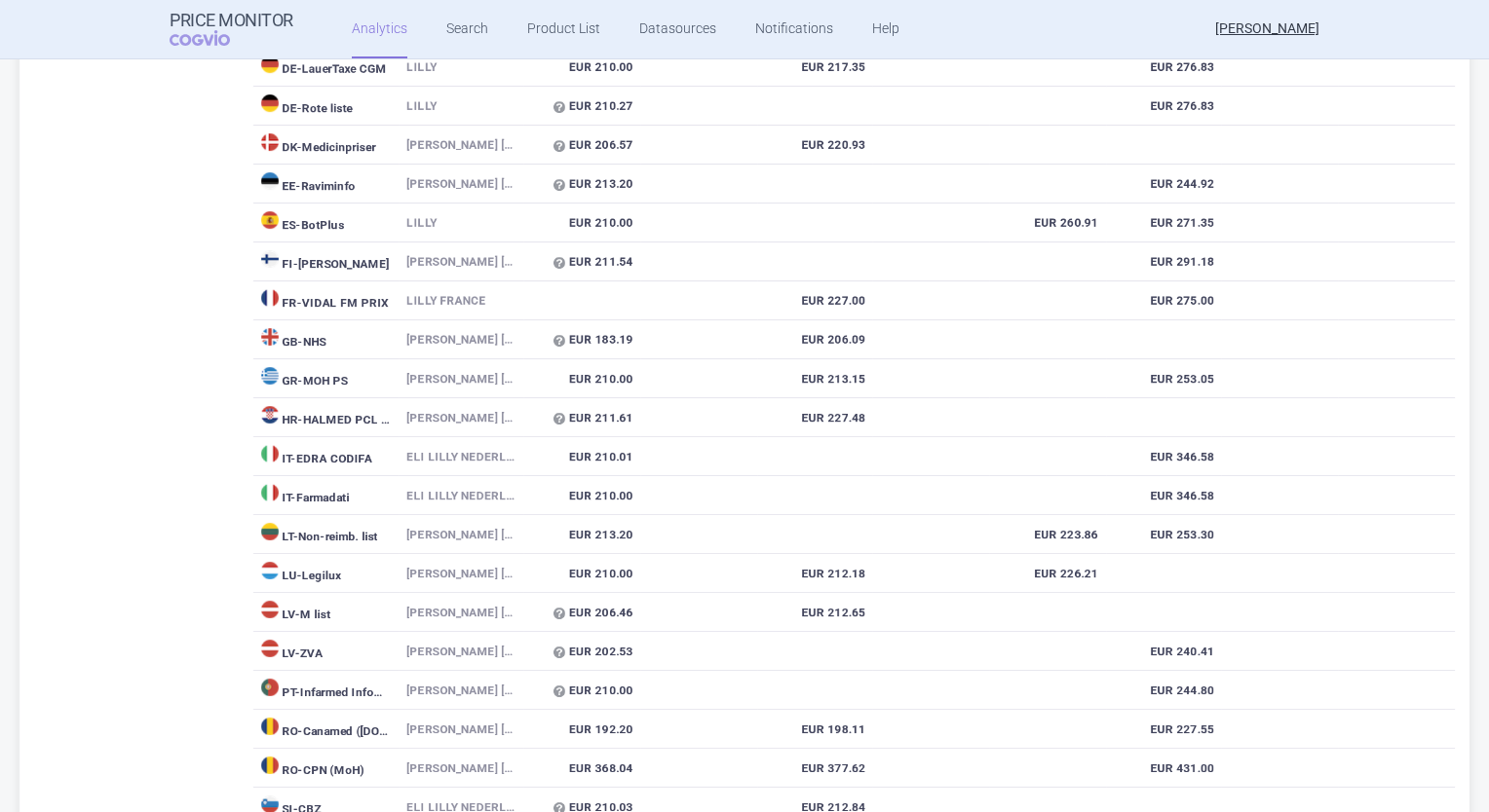
scroll to position [779, 0]
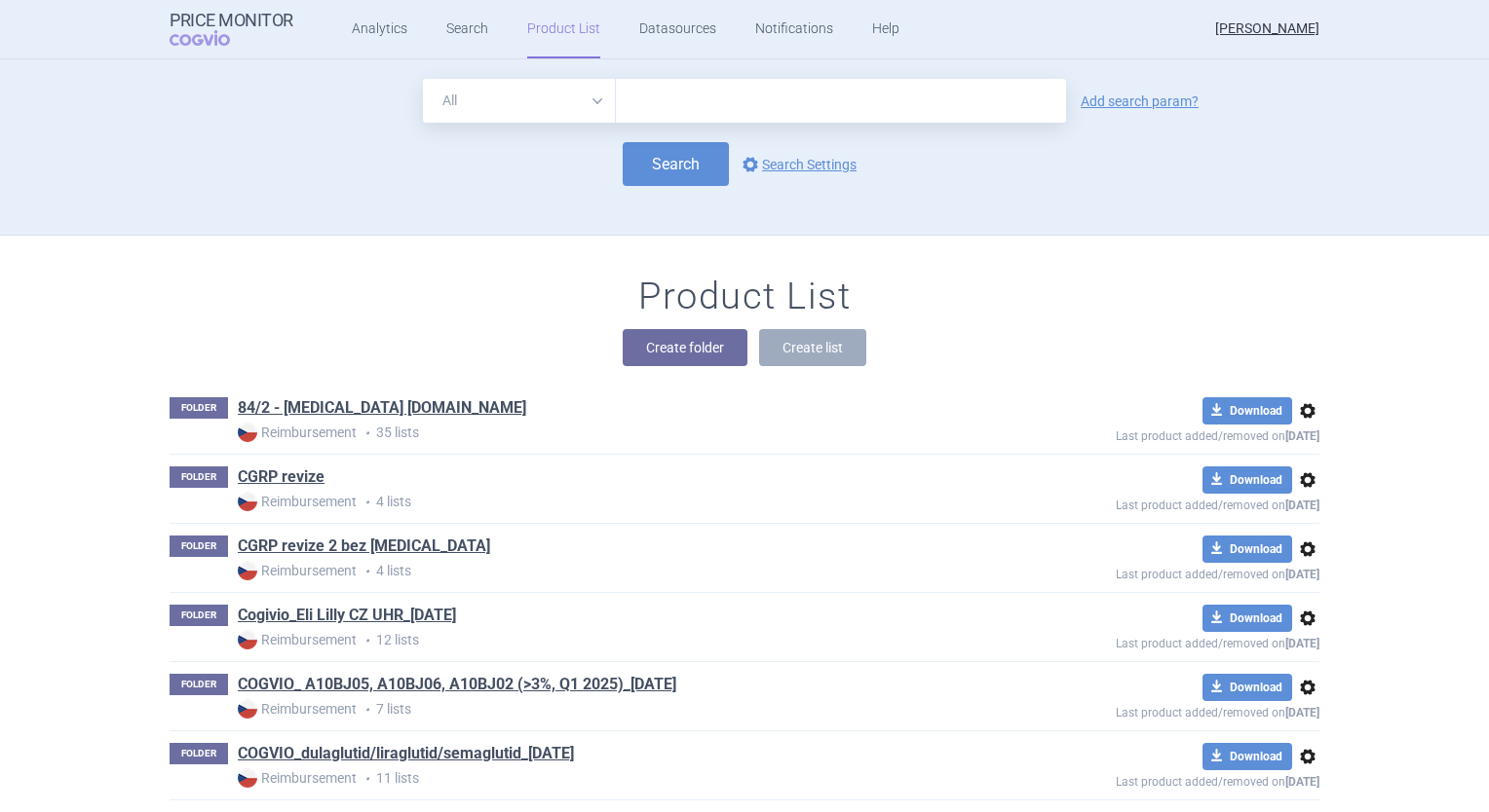
scroll to position [175, 0]
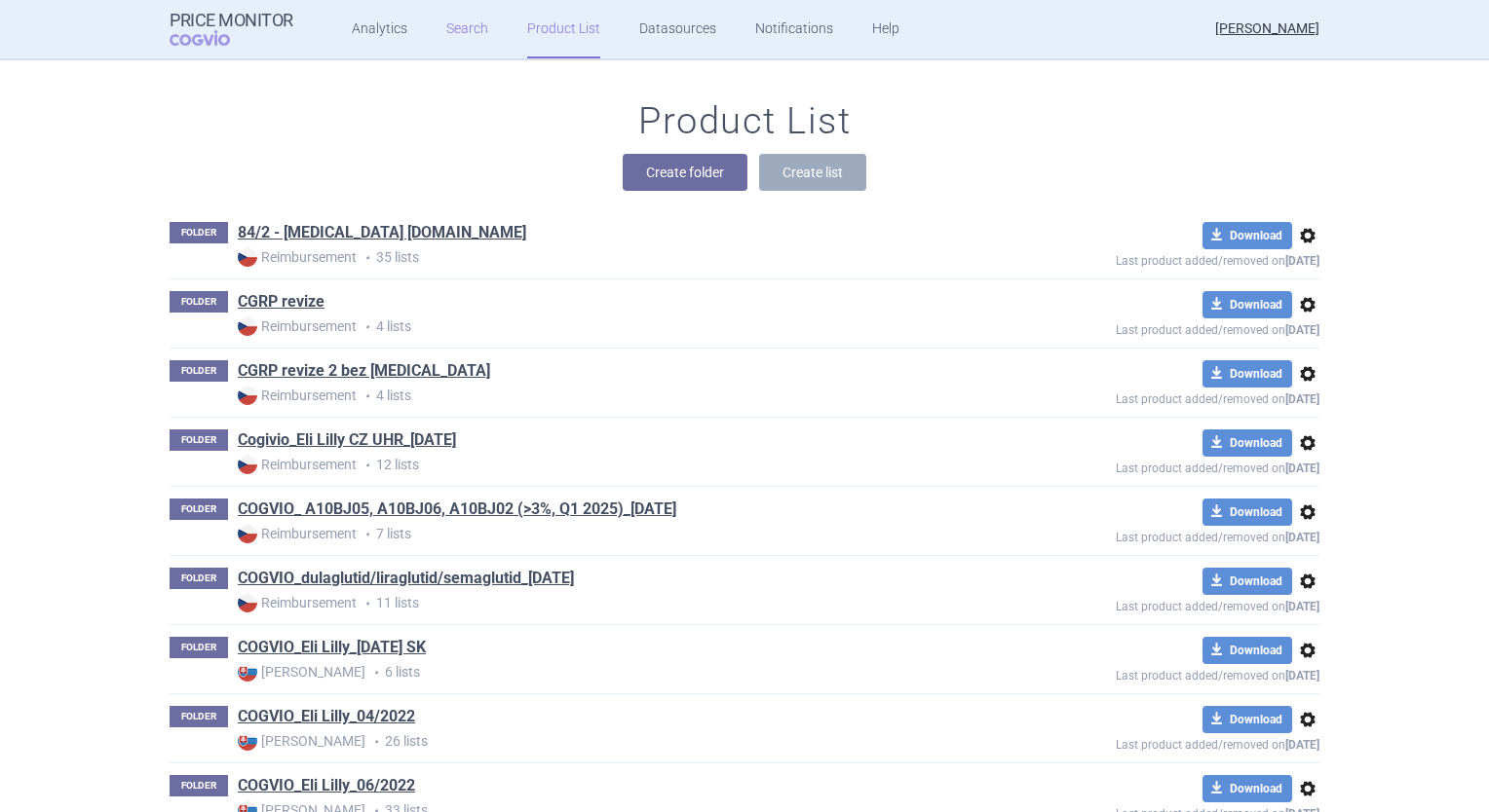
drag, startPoint x: 451, startPoint y: 28, endPoint x: 523, endPoint y: 75, distance: 86.0
click at [452, 28] on link "Search" at bounding box center [467, 29] width 42 height 59
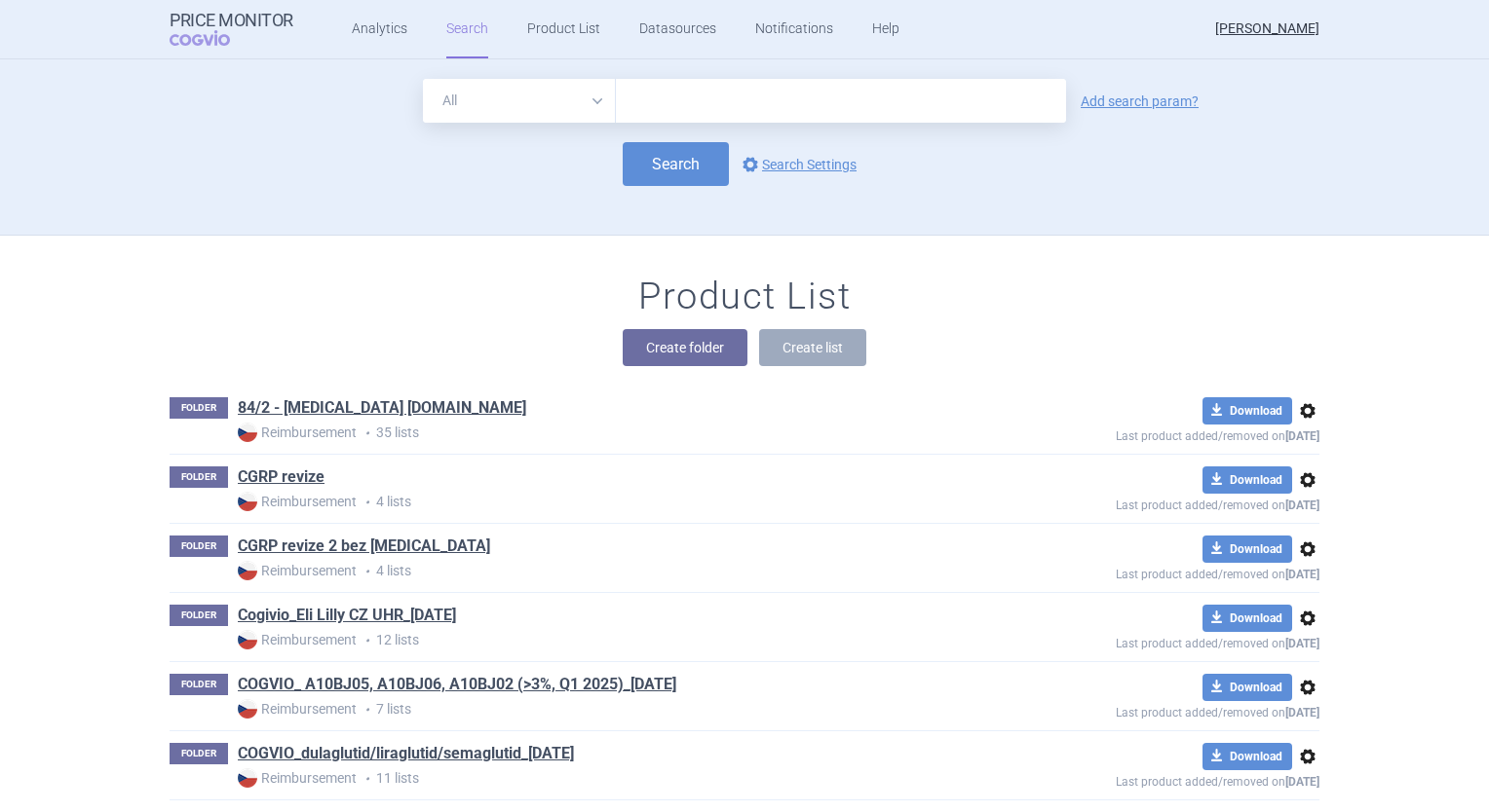
click at [679, 106] on input "text" at bounding box center [841, 101] width 450 height 44
type input "mounjaro"
click at [631, 168] on button "Search" at bounding box center [675, 164] width 106 height 44
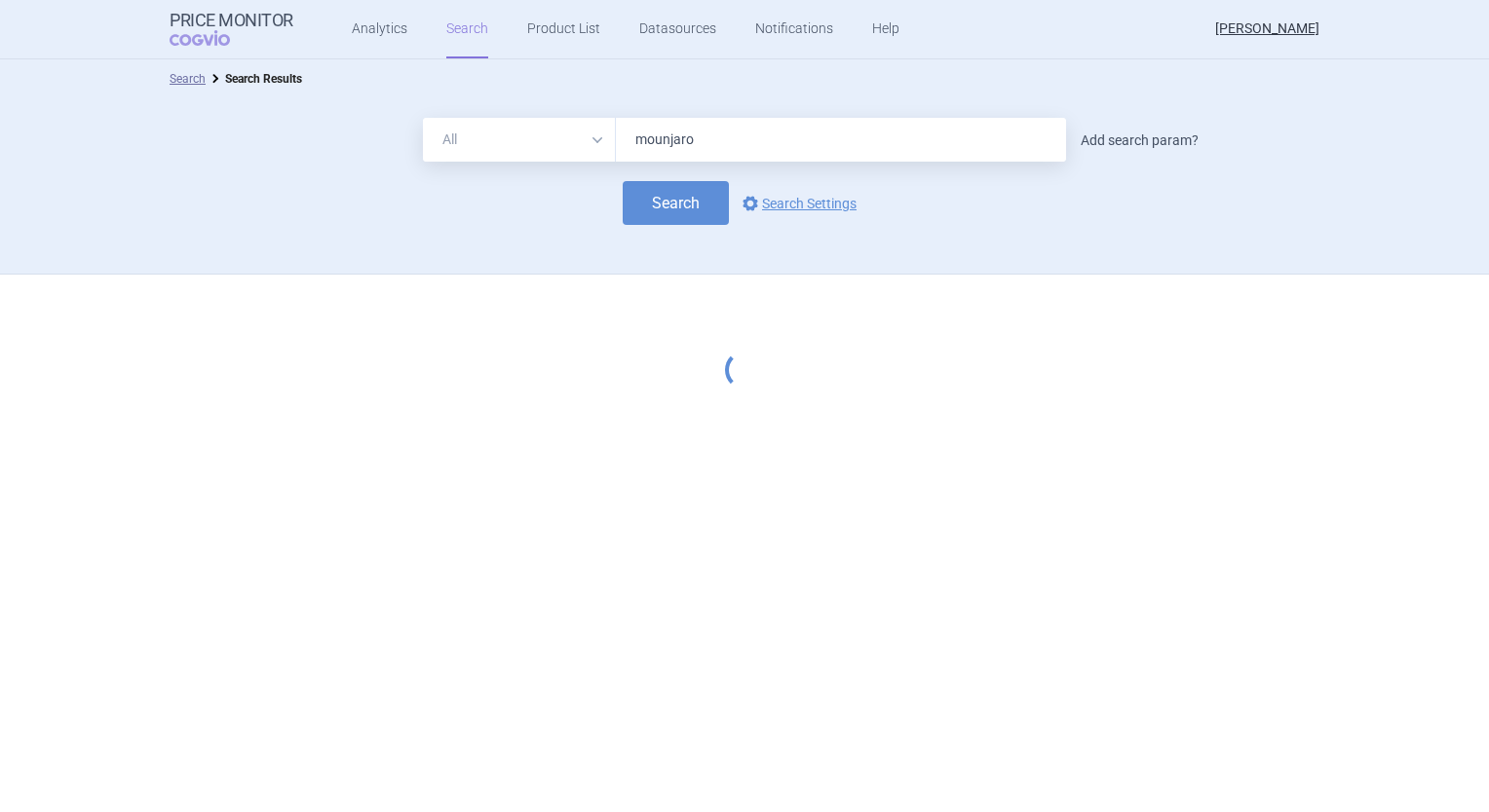
click at [1169, 141] on link "Add search param?" at bounding box center [1139, 140] width 117 height 14
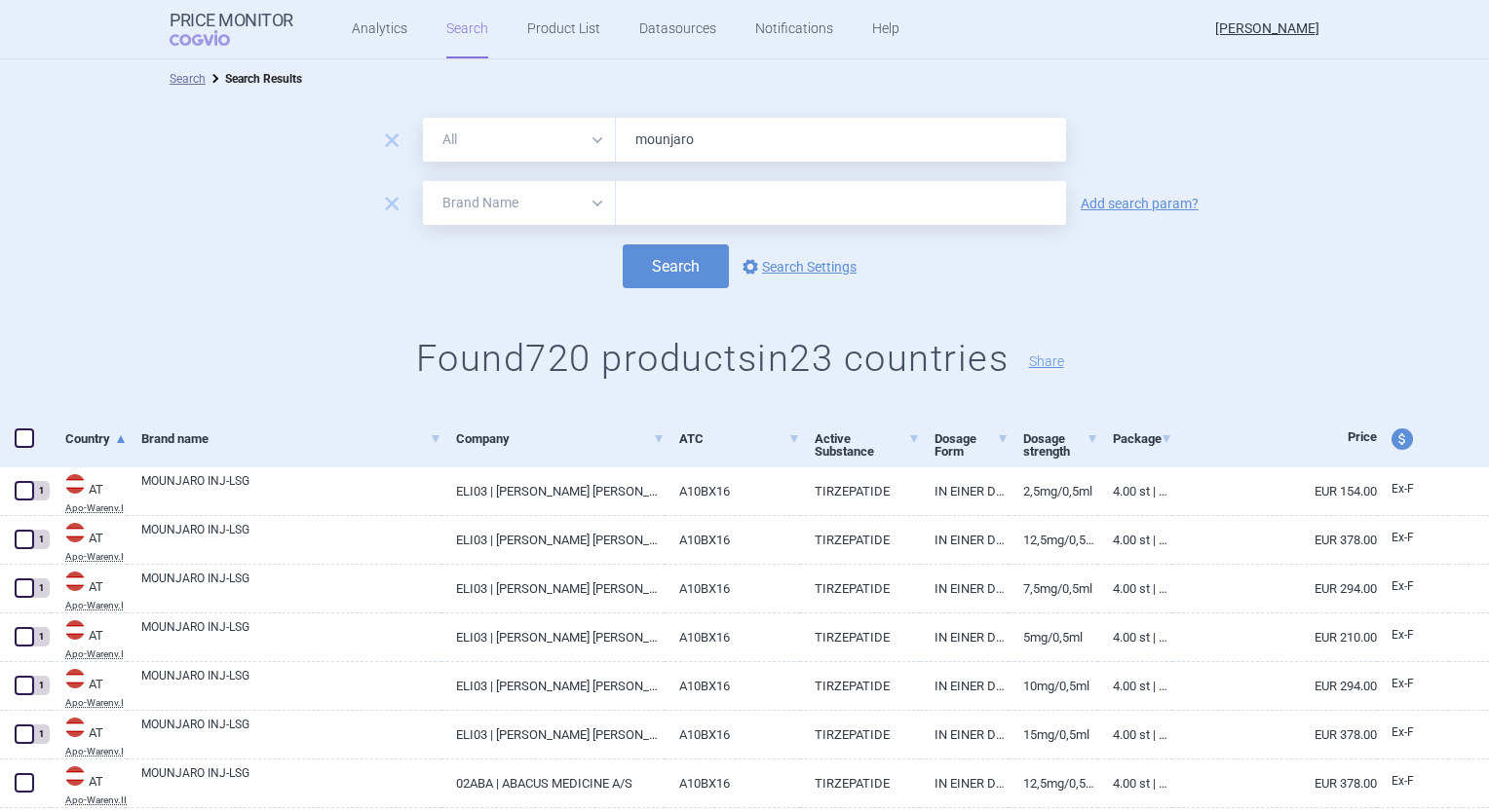
click at [541, 196] on select "All Brand Name ATC Company Active Substance Country Newer than" at bounding box center [520, 203] width 193 height 44
click at [423, 181] on select "All Brand Name ATC Company Active Substance Country Newer than" at bounding box center [520, 203] width 193 height 44
click at [571, 208] on select "All Brand Name ATC Company Active Substance Country Newer than" at bounding box center [520, 203] width 193 height 44
select select "country"
click at [423, 181] on select "All Brand Name ATC Company Active Substance Country Newer than" at bounding box center [520, 203] width 193 height 44
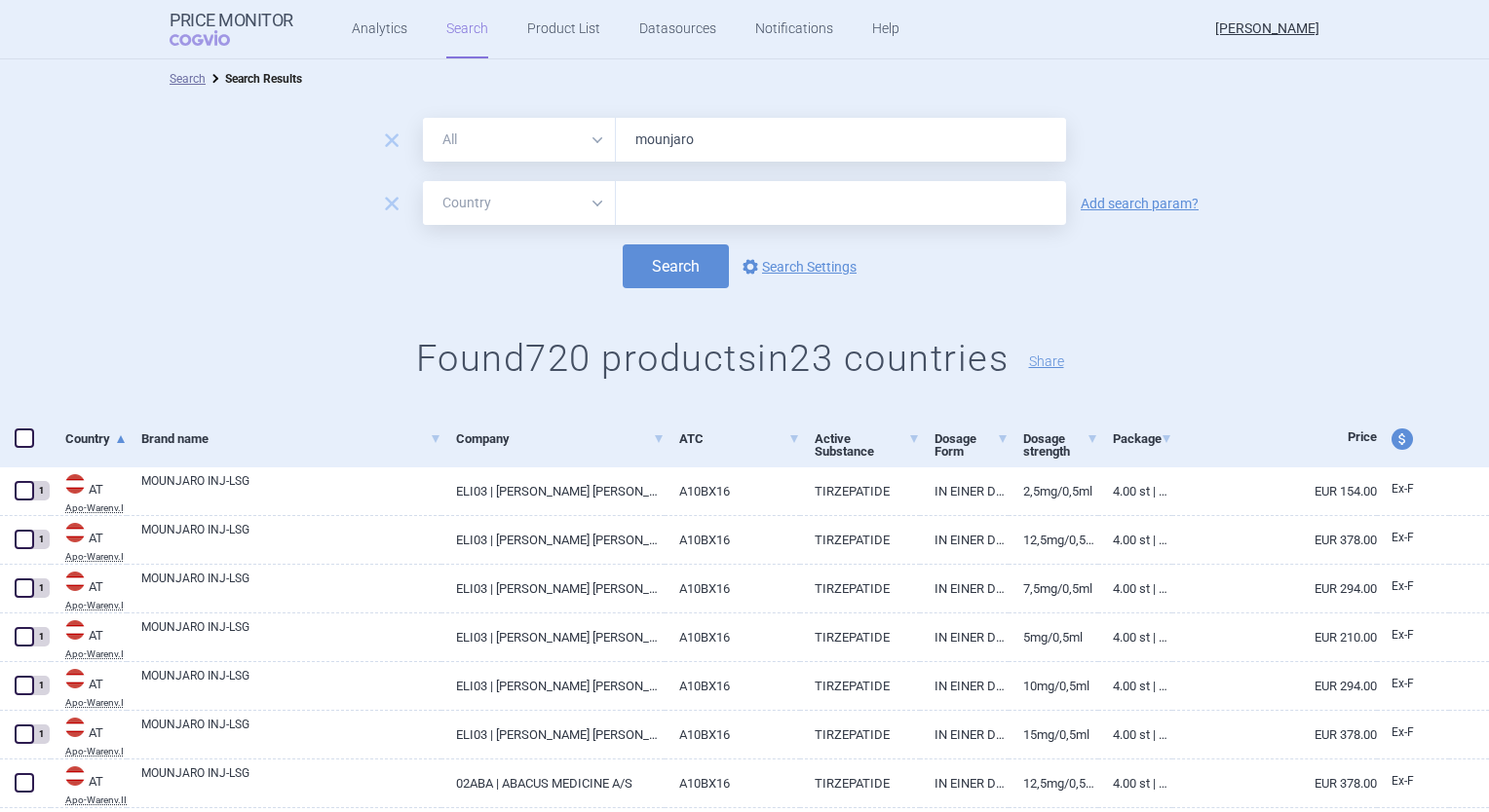
click at [679, 217] on div at bounding box center [841, 203] width 450 height 44
type input "denmark"
click at [651, 272] on button "Search" at bounding box center [675, 267] width 106 height 44
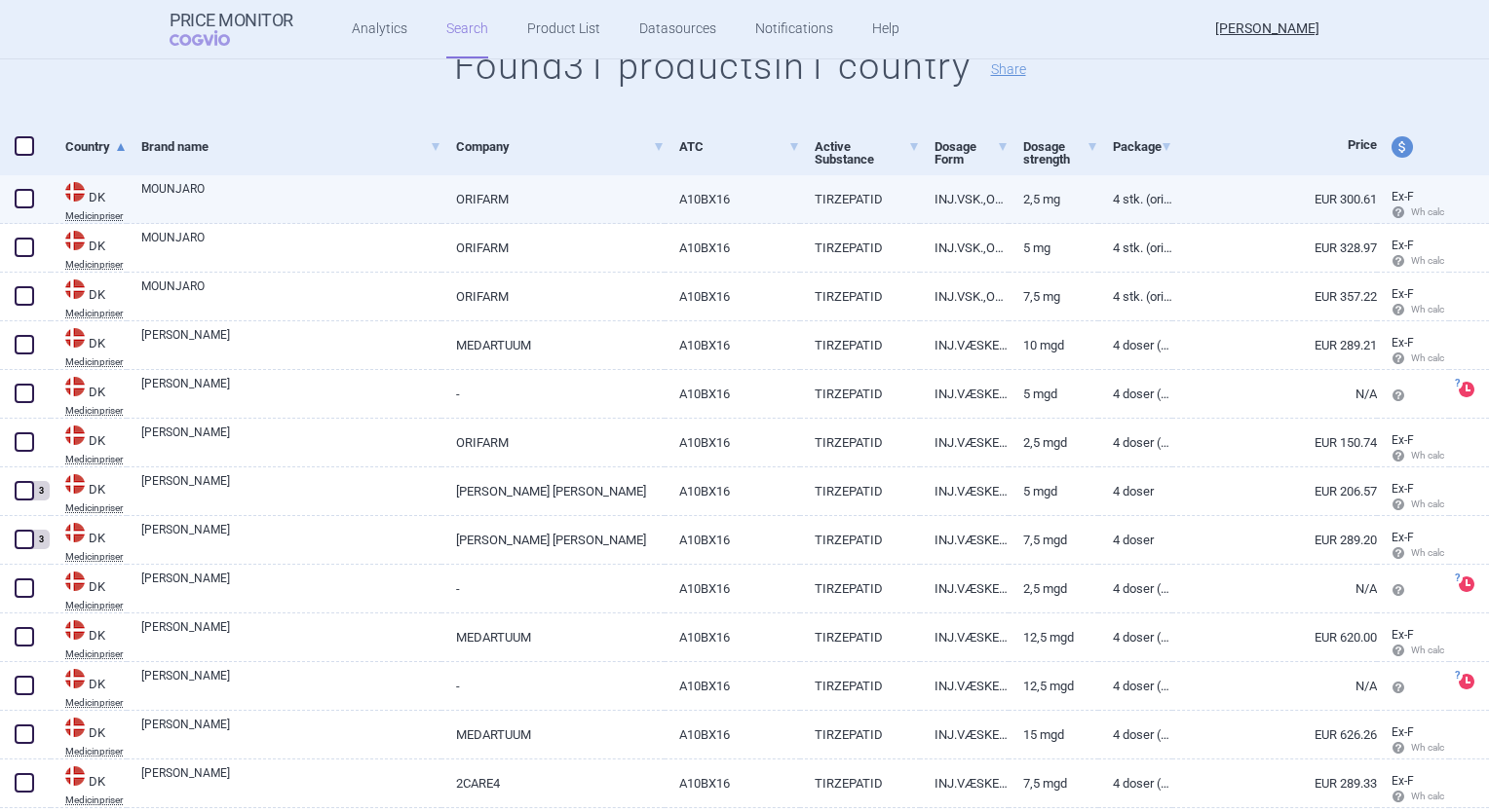
scroll to position [98, 0]
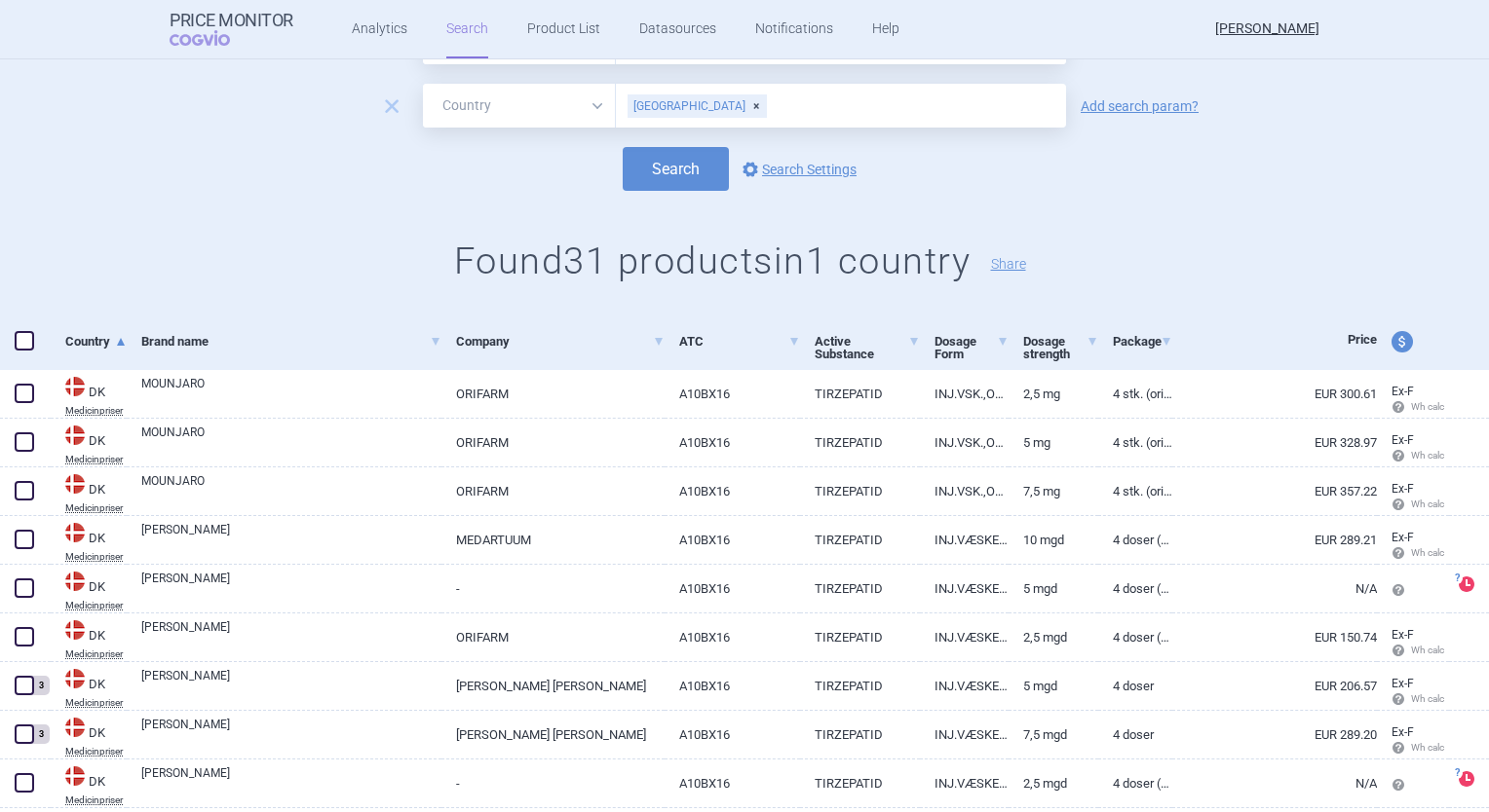
click at [1185, 114] on div "remove All Brand Name ATC Company Active Substance Country Newer than Denmark A…" at bounding box center [744, 105] width 1489 height 44
click at [1180, 105] on link "Add search param?" at bounding box center [1139, 106] width 117 height 14
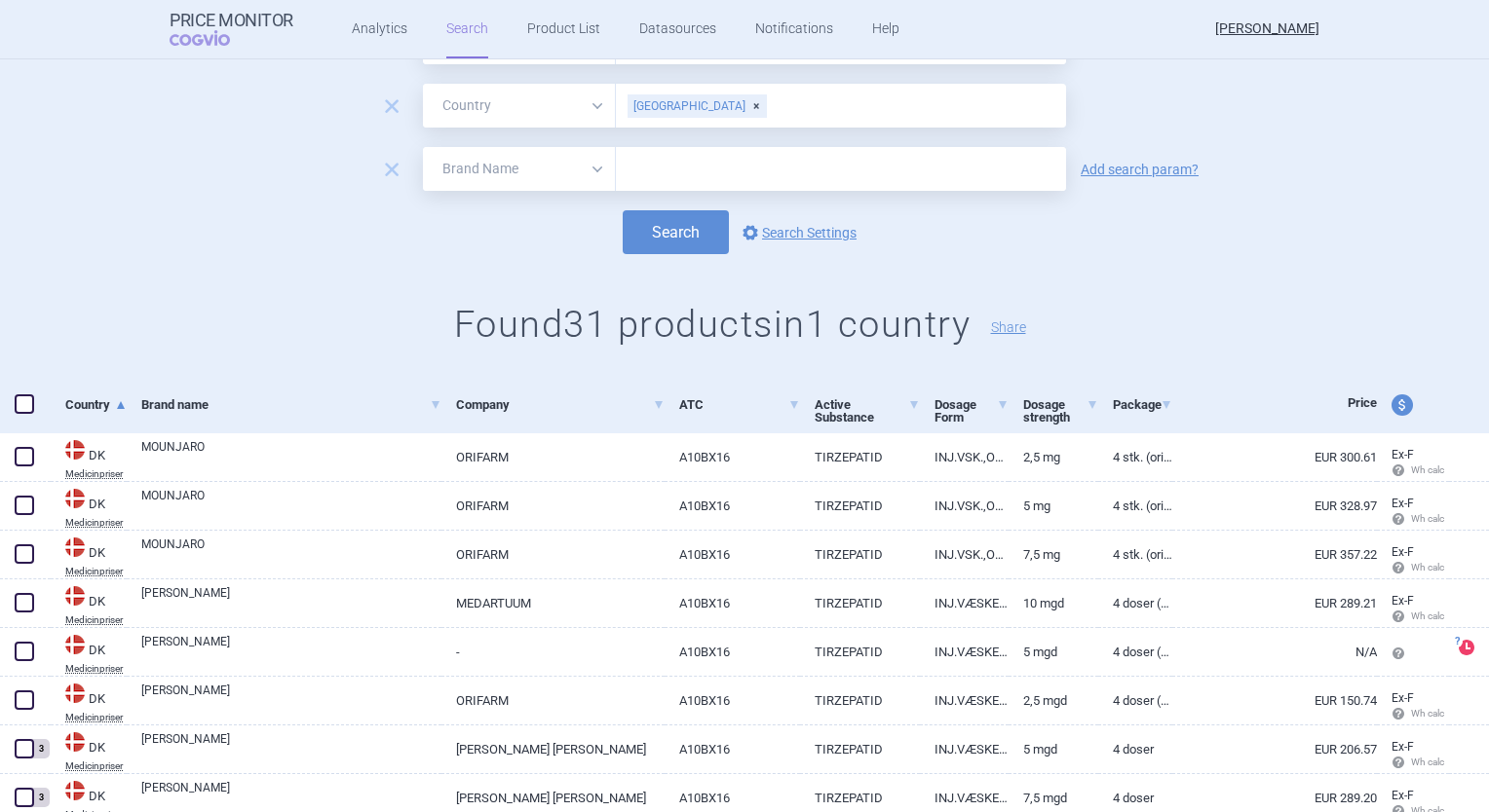
click at [560, 185] on select "All Brand Name ATC Company Active Substance Country Newer than" at bounding box center [520, 169] width 193 height 44
select select "mah"
click at [423, 147] on select "All Brand Name ATC Company Active Substance Country Newer than" at bounding box center [520, 169] width 193 height 44
click at [627, 160] on input "text" at bounding box center [841, 169] width 450 height 44
type input "lilly"
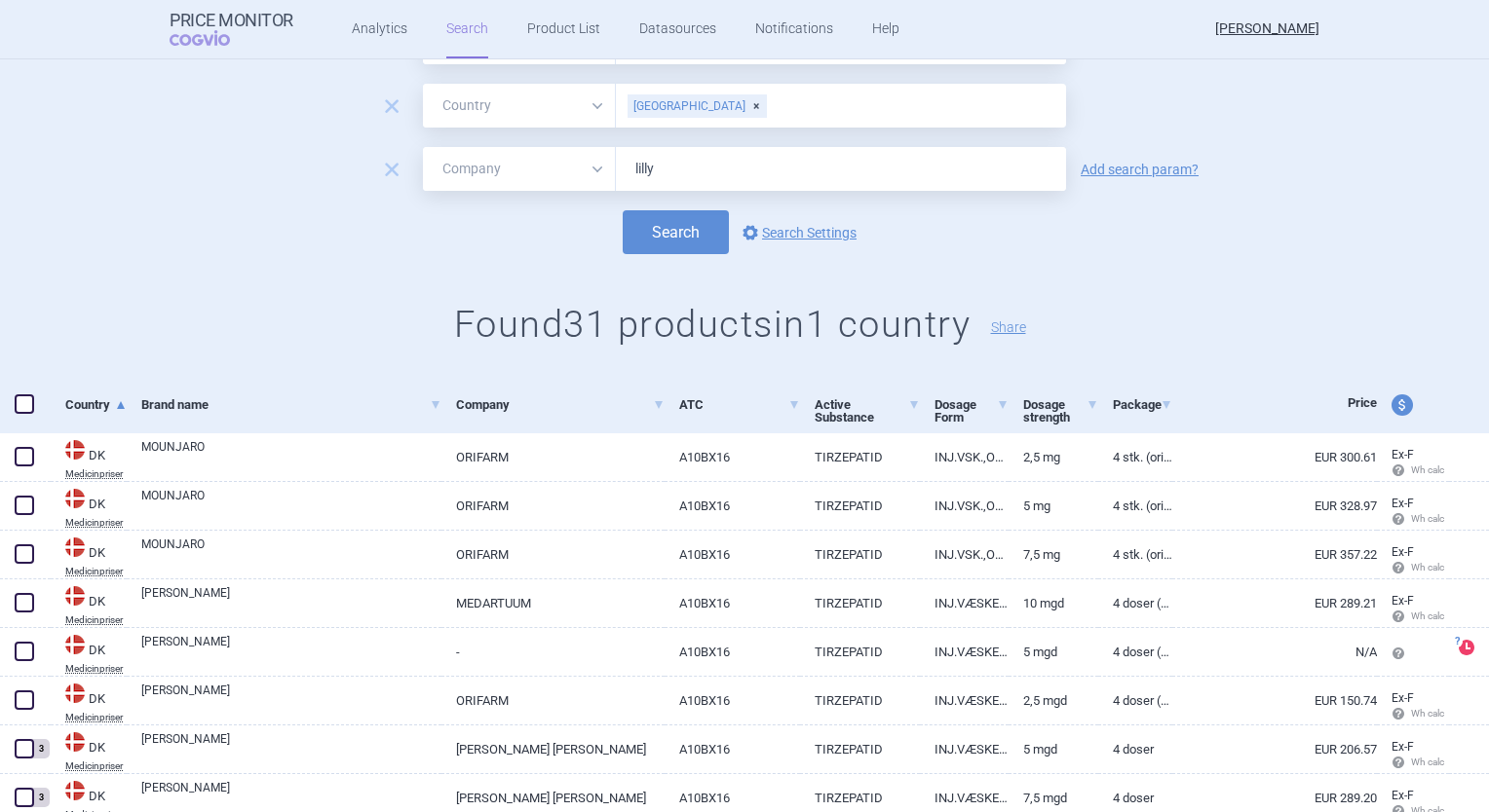
click at [622, 210] on button "Search" at bounding box center [675, 232] width 106 height 44
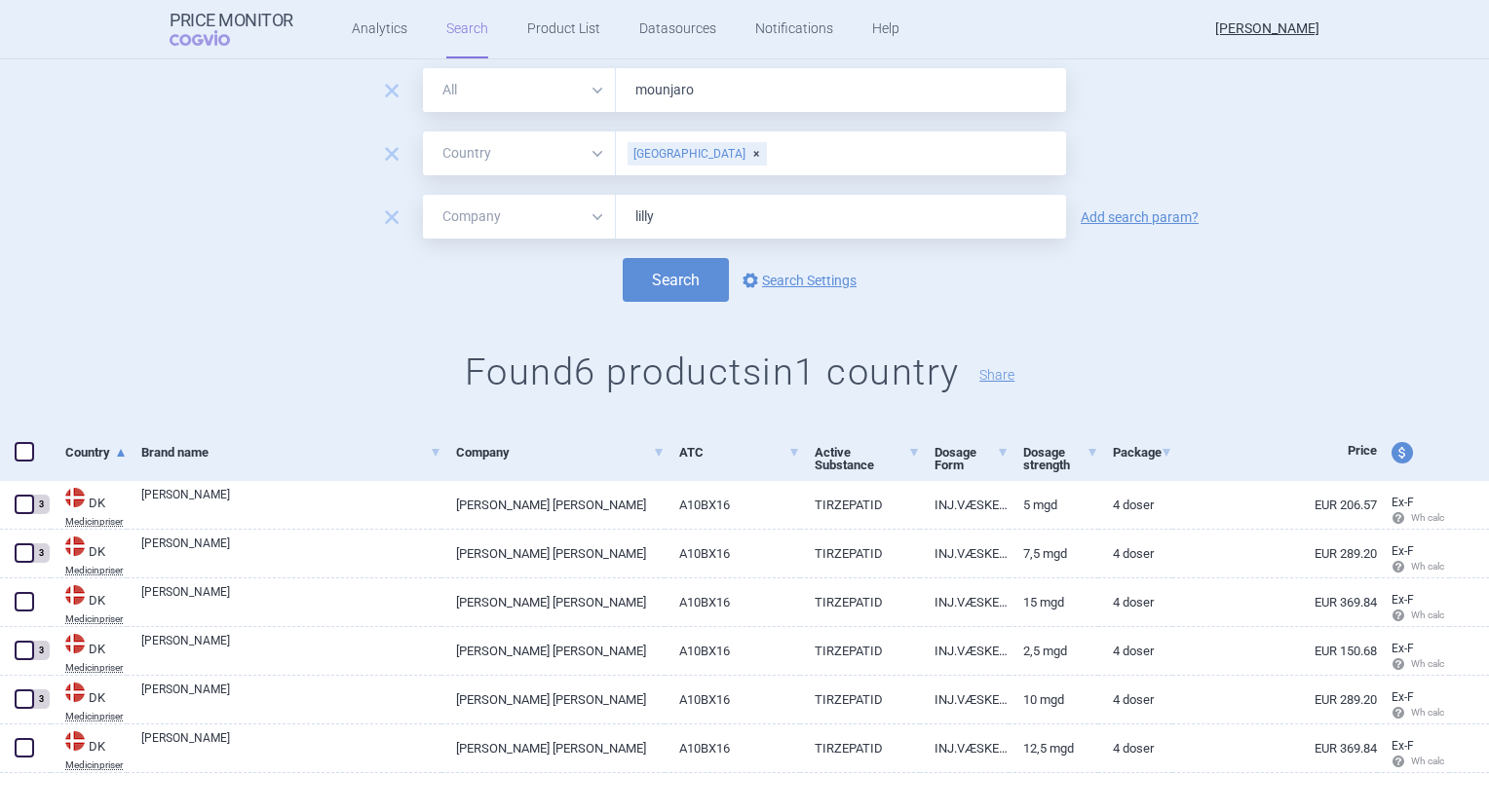
scroll to position [74, 0]
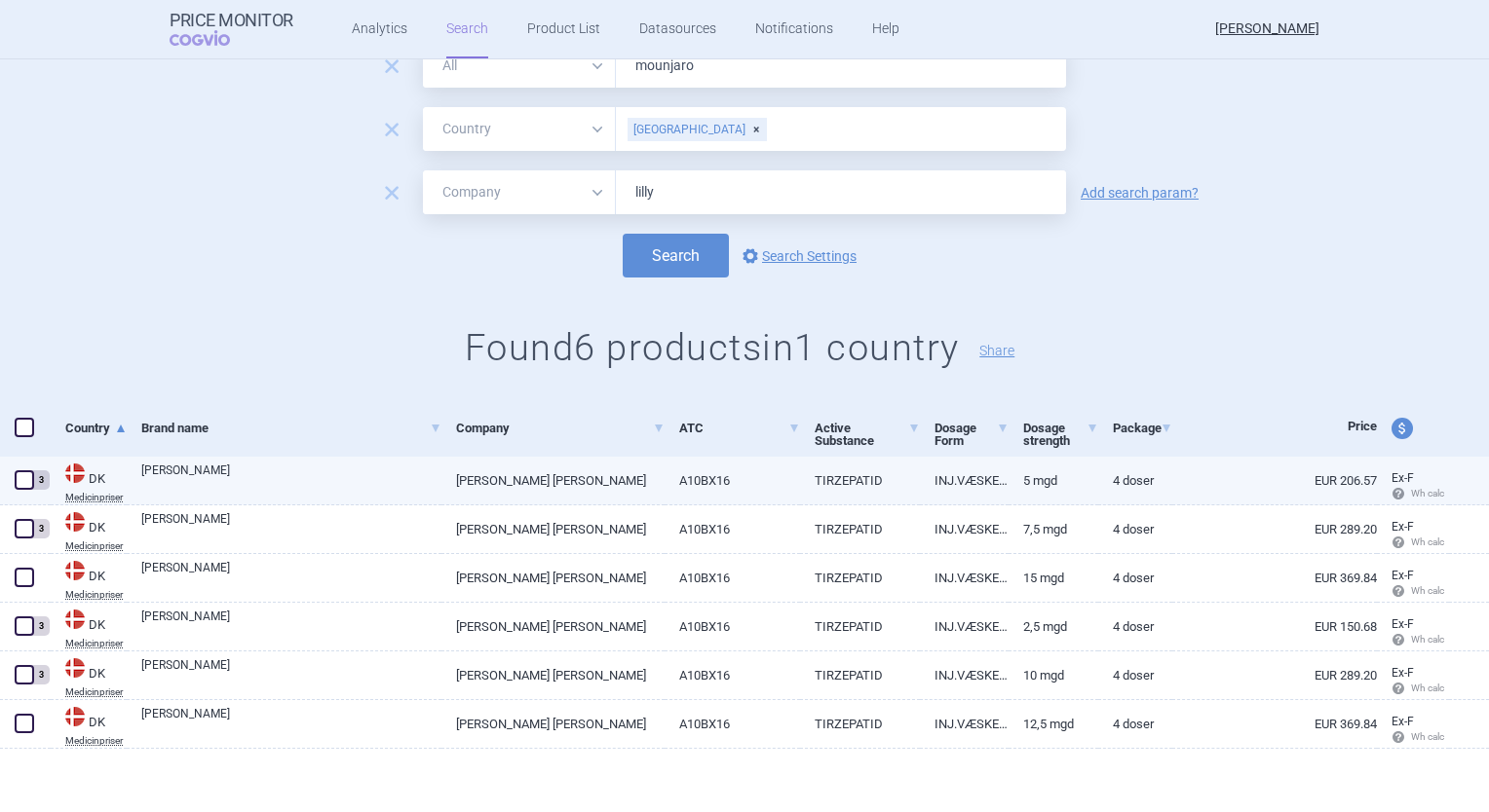
click at [1344, 486] on link "EUR 206.57" at bounding box center [1275, 481] width 205 height 48
select select "EUR"
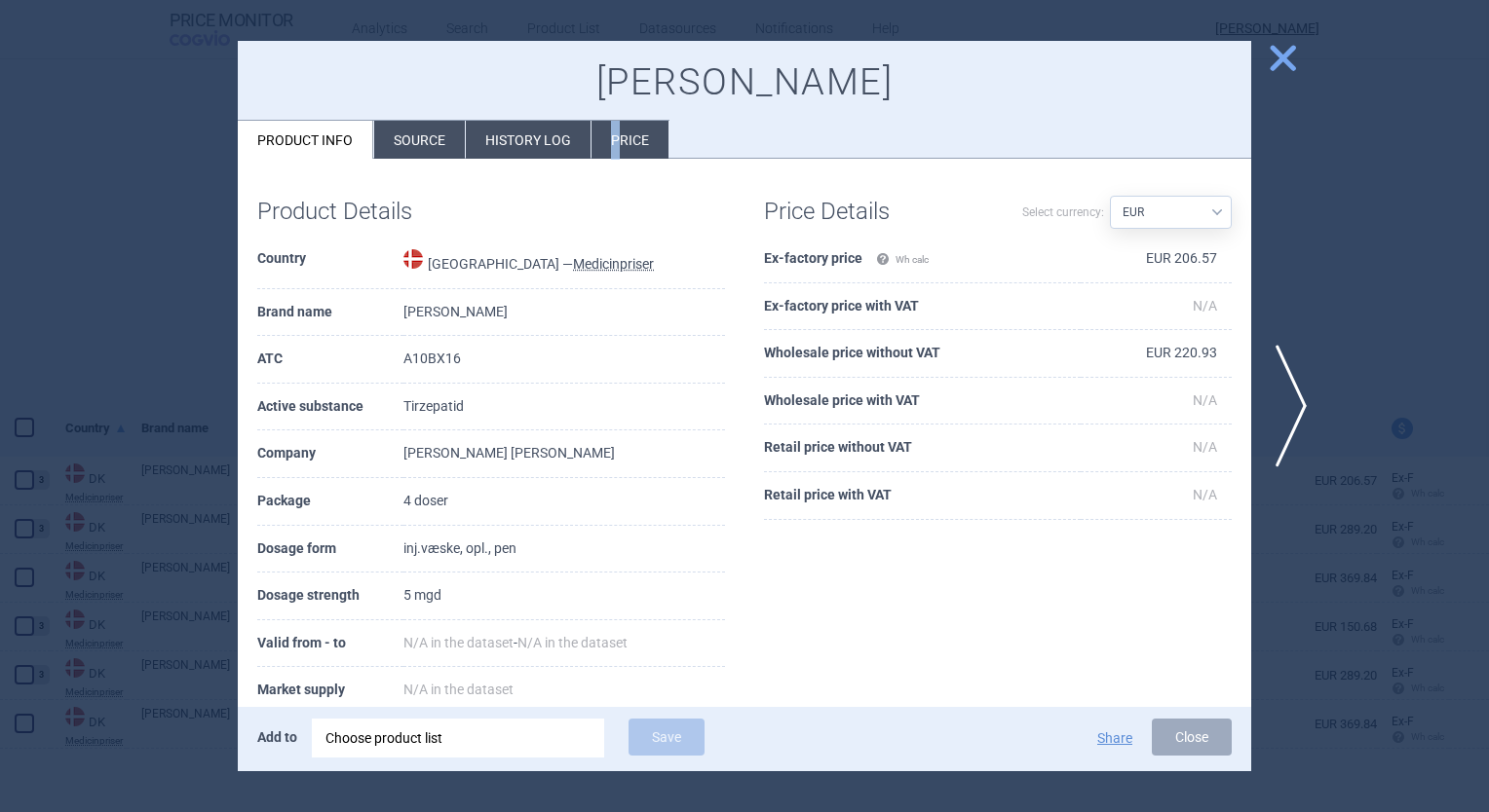
click at [612, 135] on li "Price" at bounding box center [629, 139] width 77 height 38
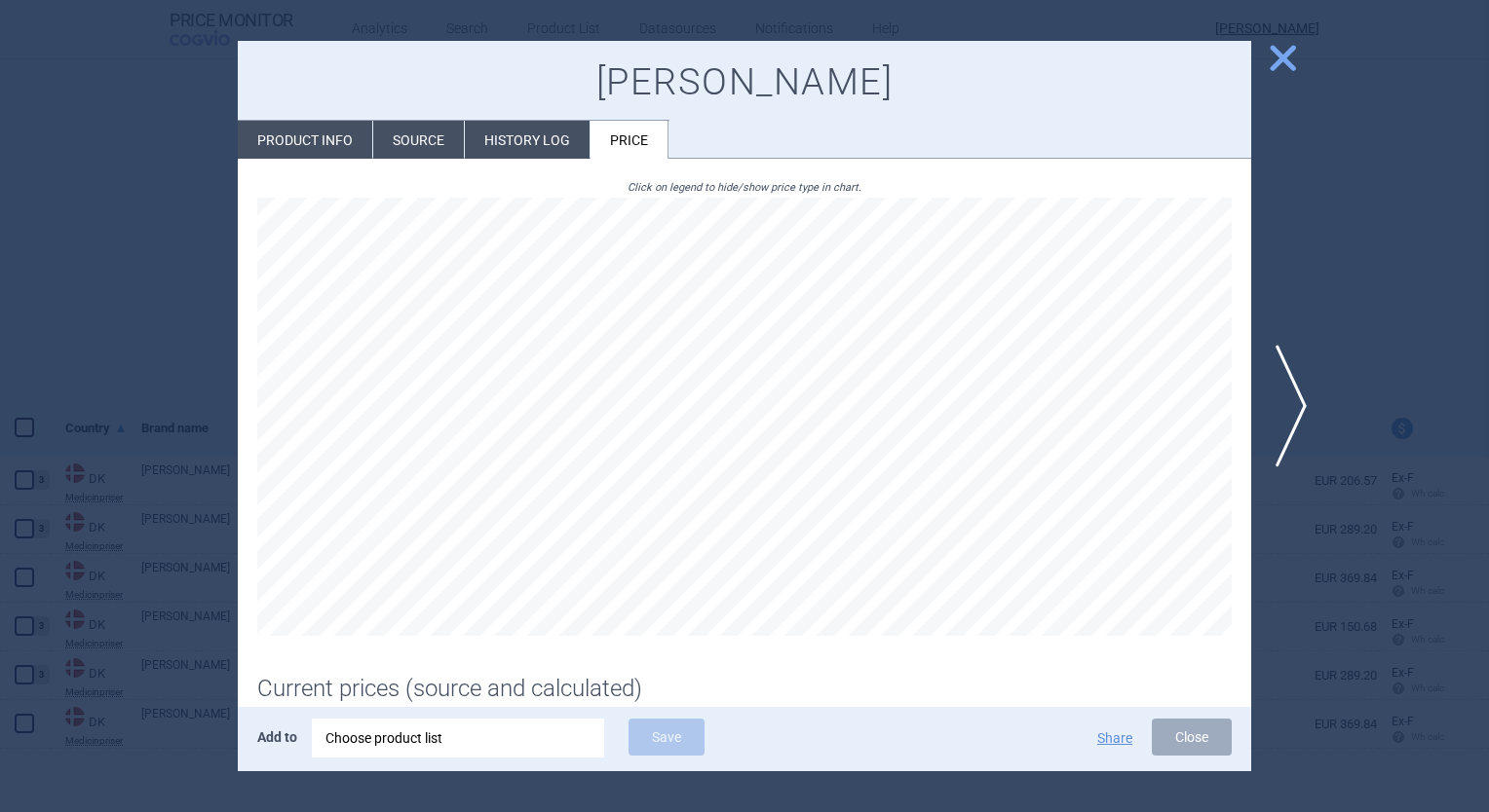
click at [493, 131] on li "History log" at bounding box center [527, 139] width 124 height 38
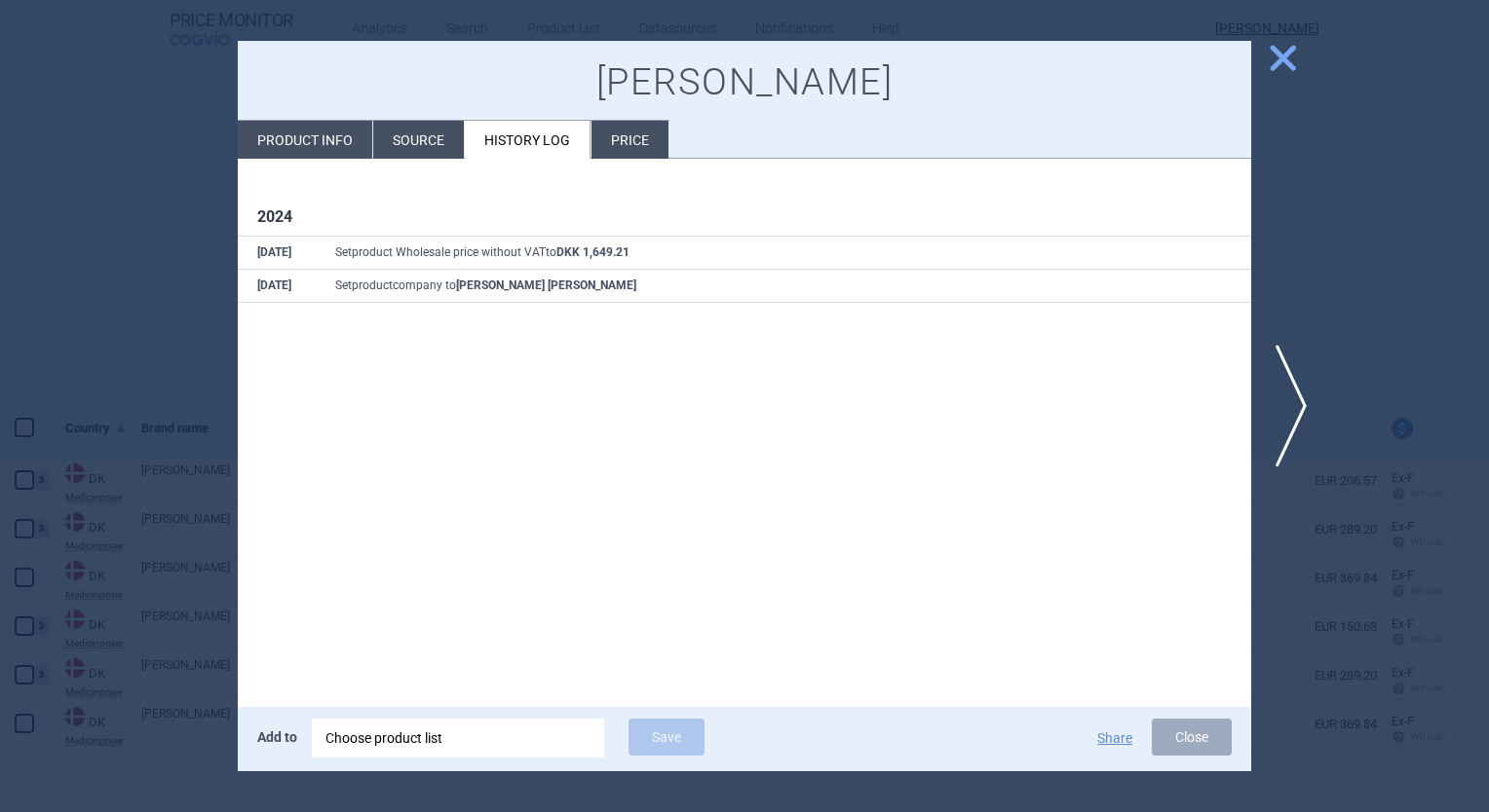
click at [424, 145] on li "Source" at bounding box center [418, 139] width 91 height 38
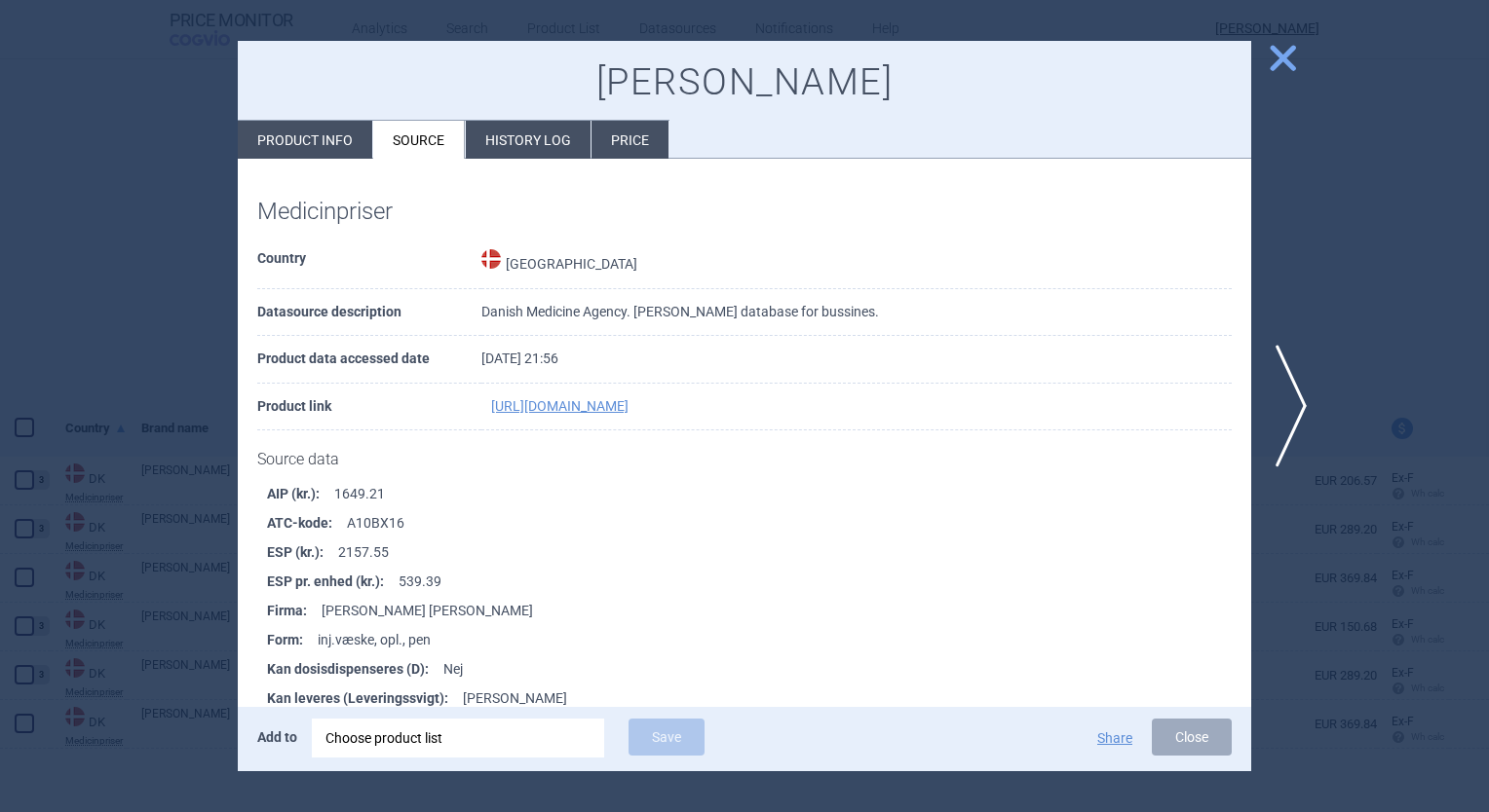
drag, startPoint x: 103, startPoint y: 114, endPoint x: 51, endPoint y: 68, distance: 69.4
click at [103, 114] on div at bounding box center [744, 406] width 1489 height 812
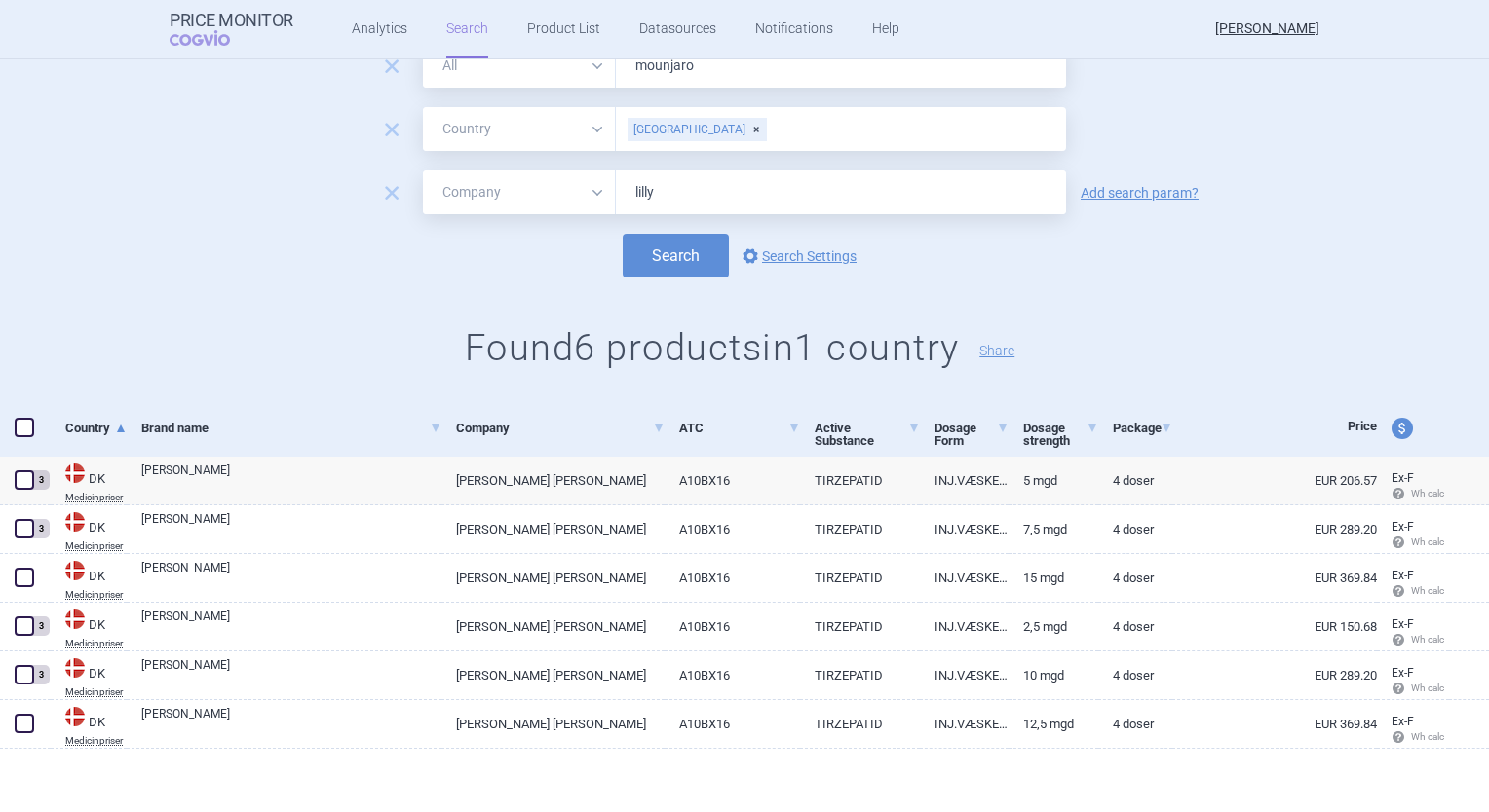
click at [767, 129] on input "text" at bounding box center [912, 128] width 289 height 25
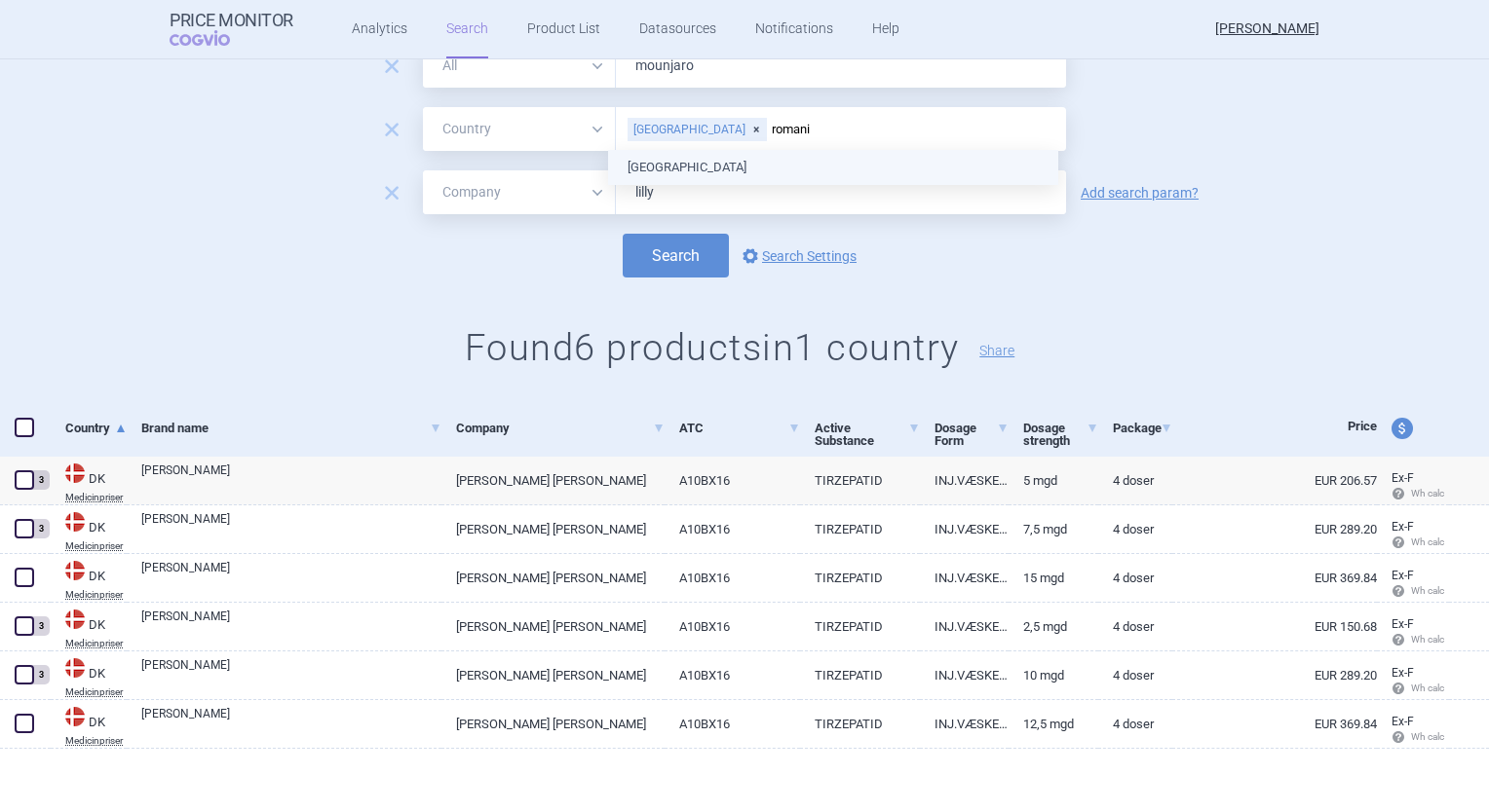
type input "romania"
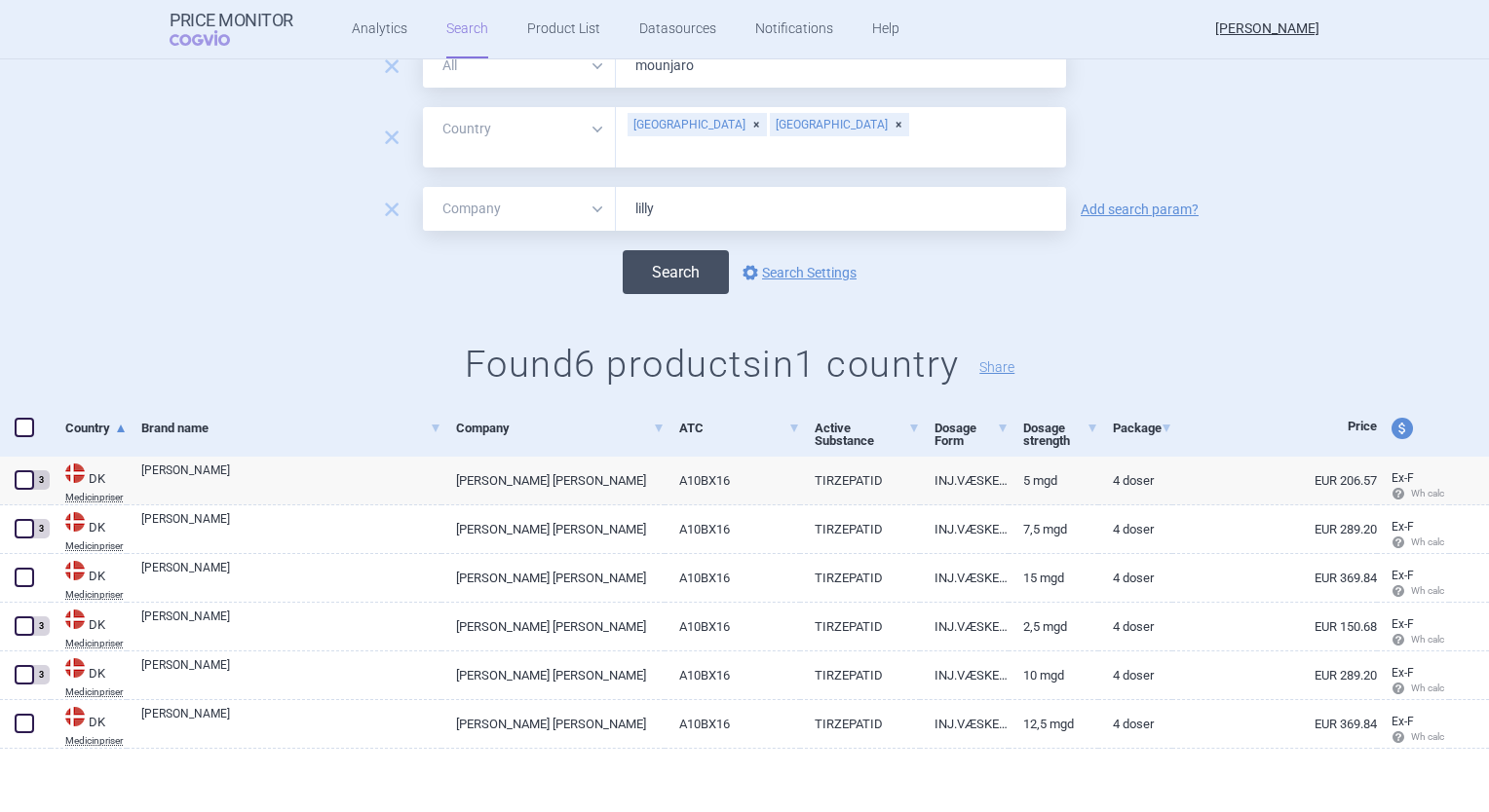
click at [678, 267] on button "Search" at bounding box center [675, 273] width 106 height 44
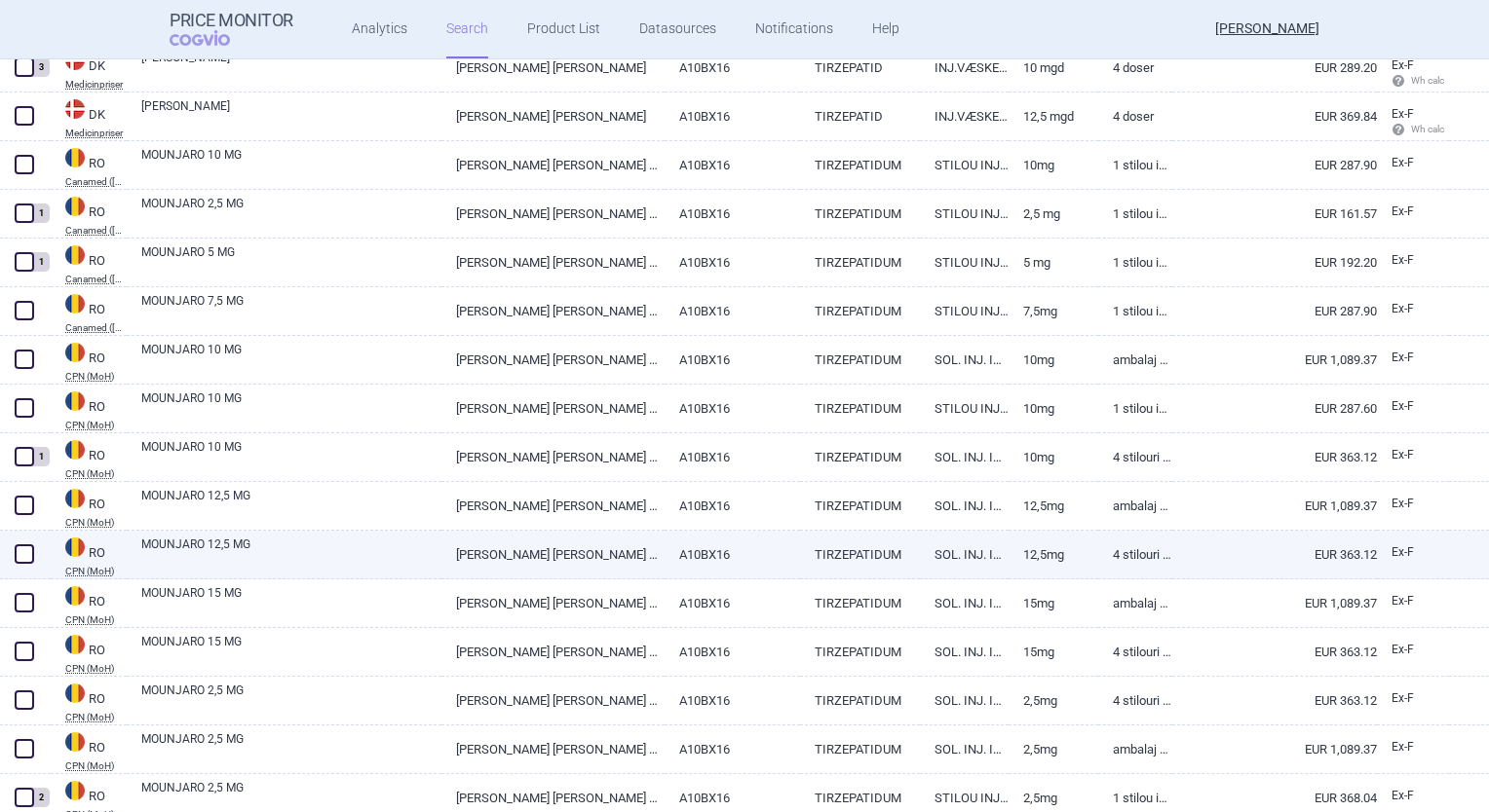
scroll to position [877, 0]
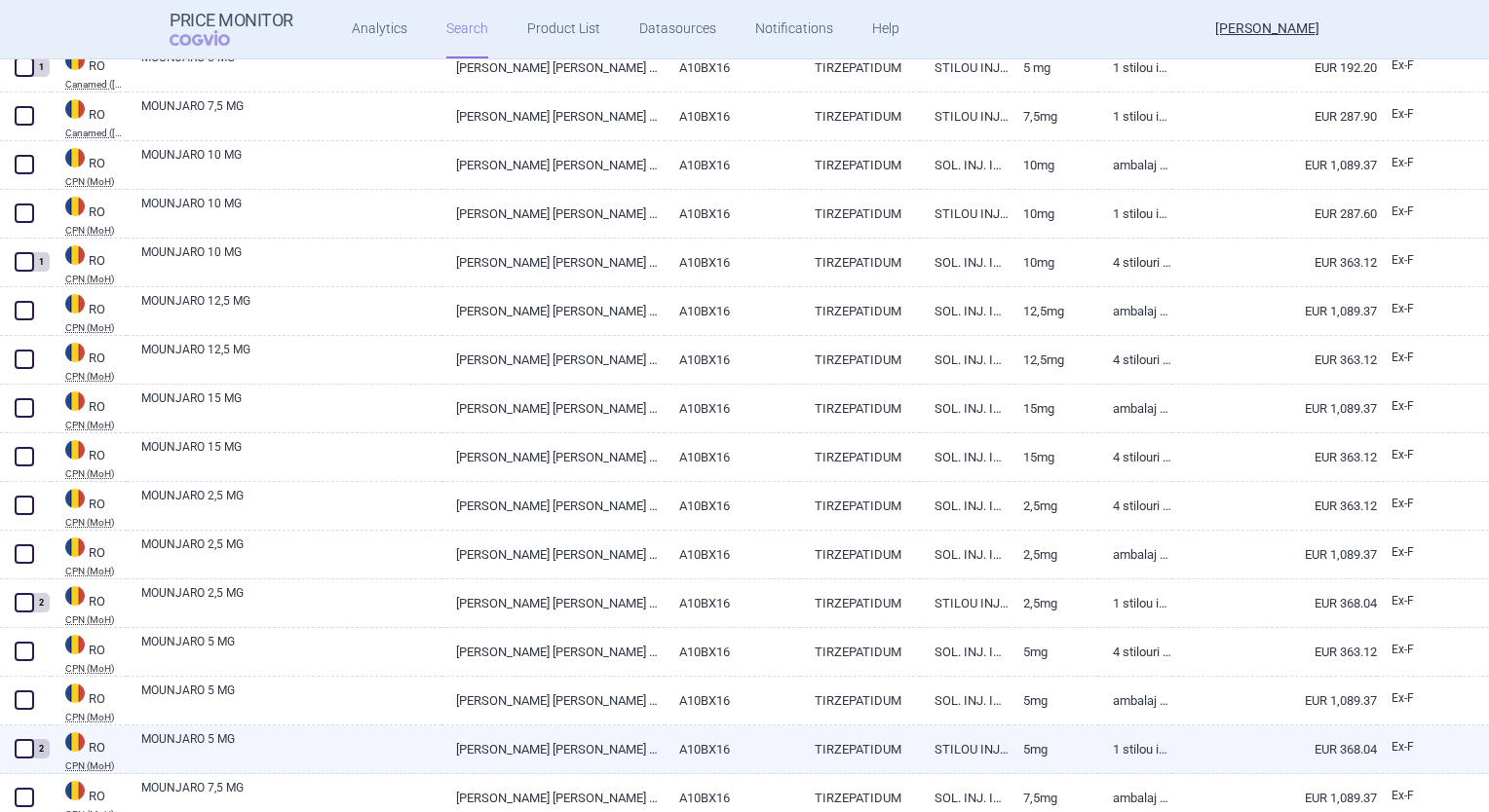
click at [353, 757] on link "MOUNJARO 5 MG" at bounding box center [291, 747] width 300 height 35
select select "EUR"
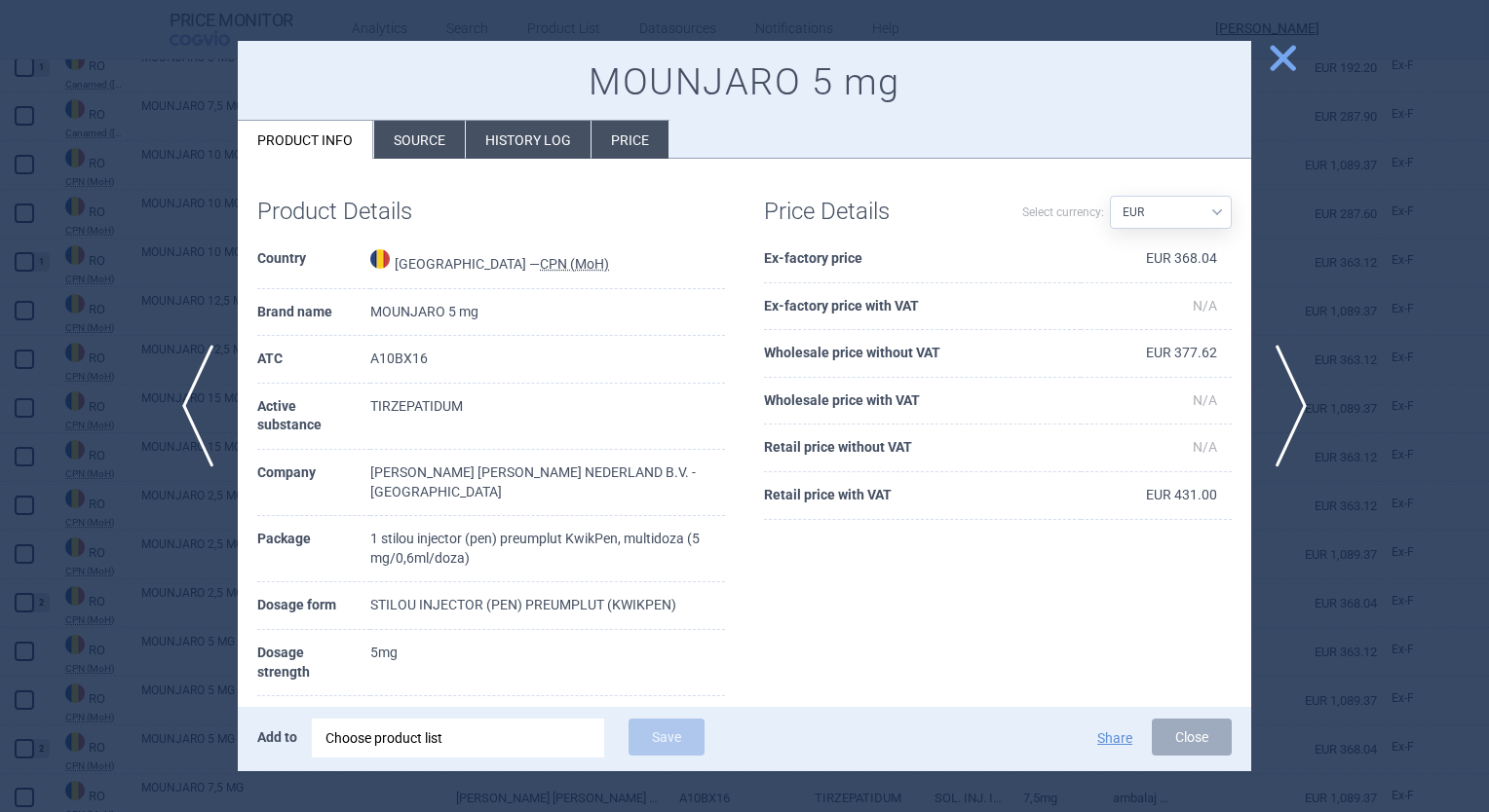
click at [433, 149] on li "Source" at bounding box center [419, 139] width 91 height 38
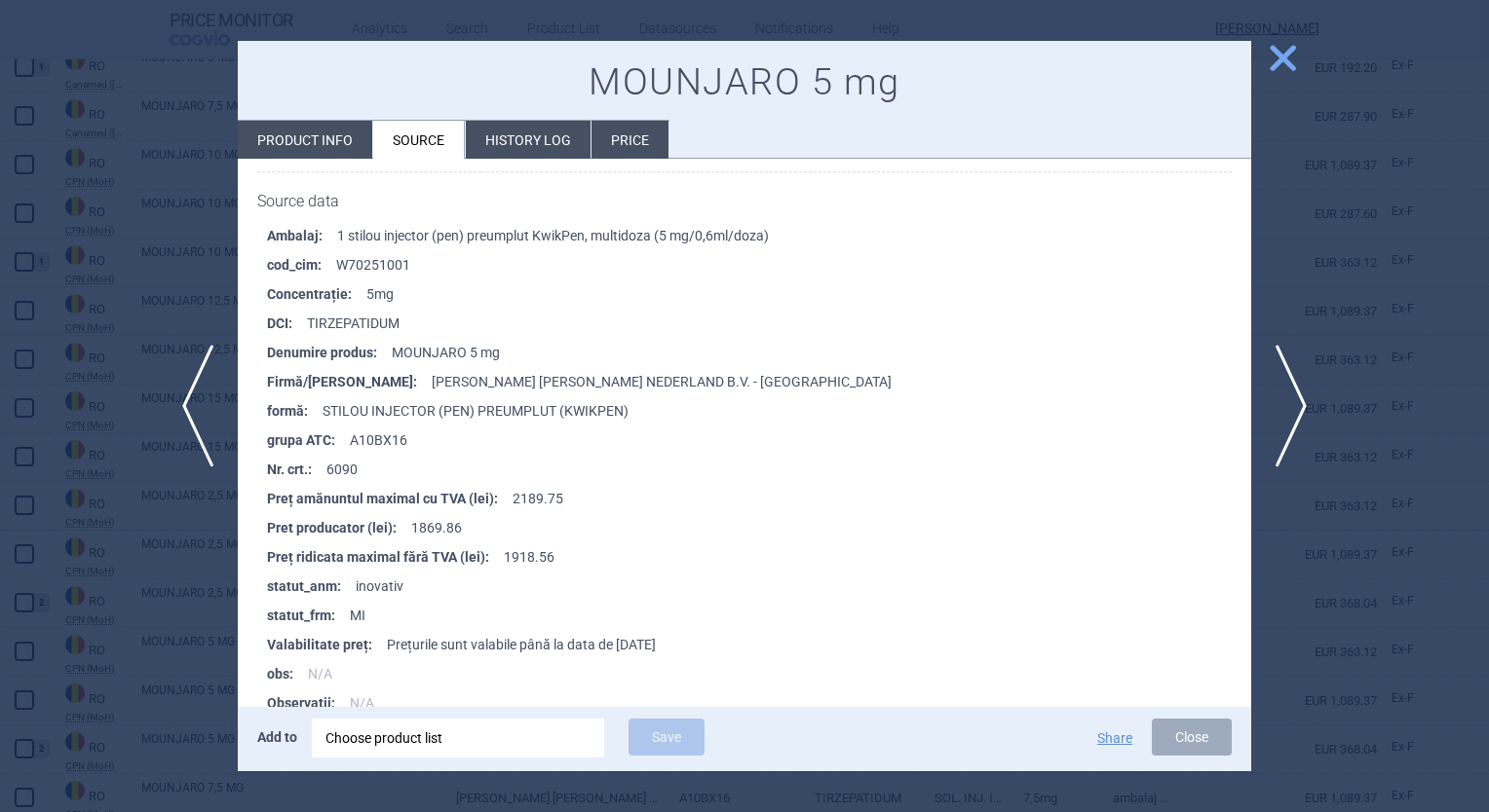
scroll to position [293, 0]
